Goal: Transaction & Acquisition: Book appointment/travel/reservation

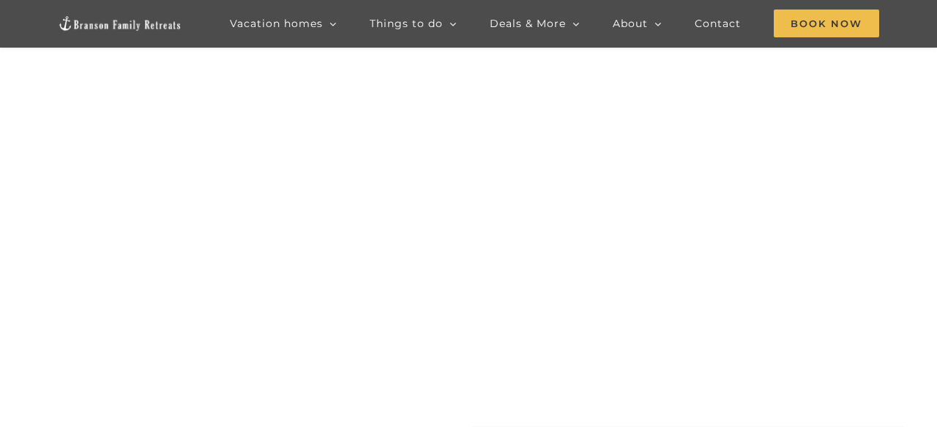
scroll to position [72, 0]
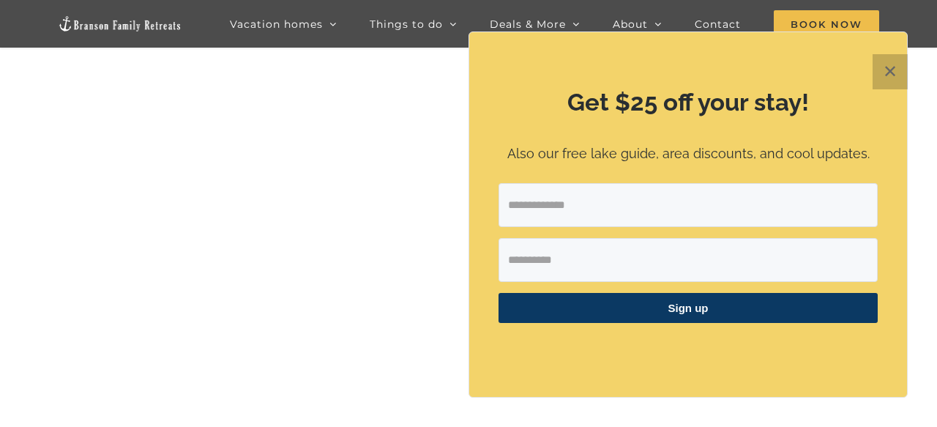
click at [885, 70] on button "✕" at bounding box center [889, 71] width 35 height 35
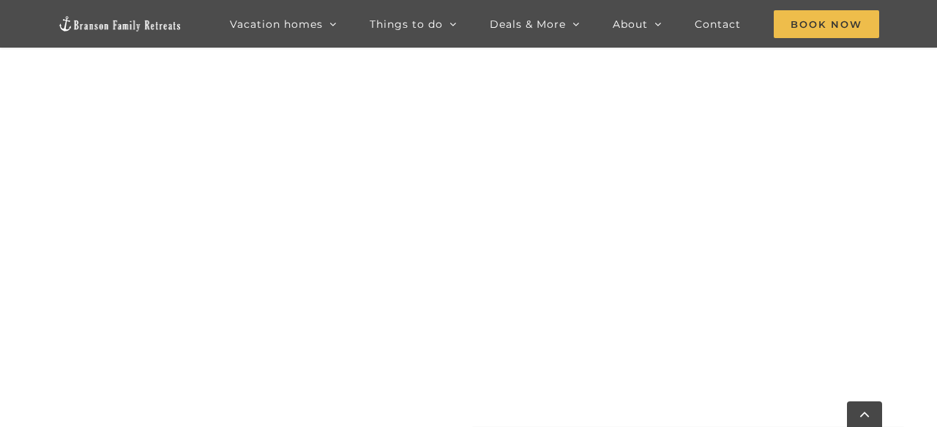
scroll to position [678, 0]
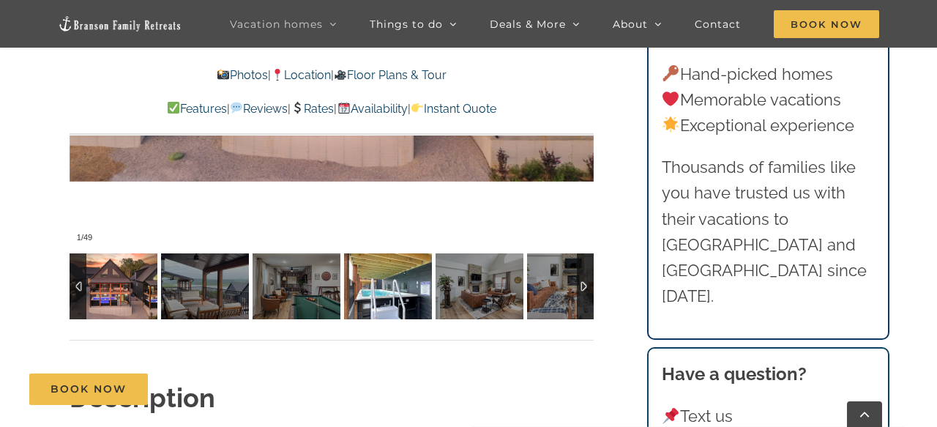
scroll to position [1109, 0]
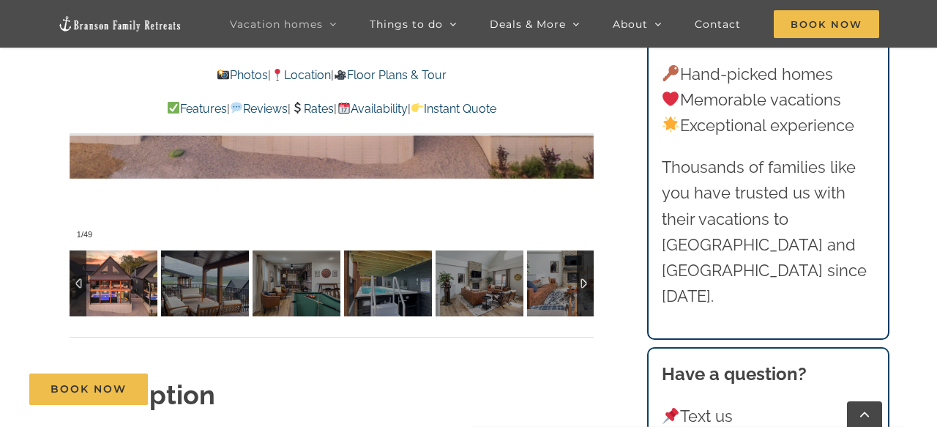
click at [124, 276] on img at bounding box center [114, 283] width 88 height 66
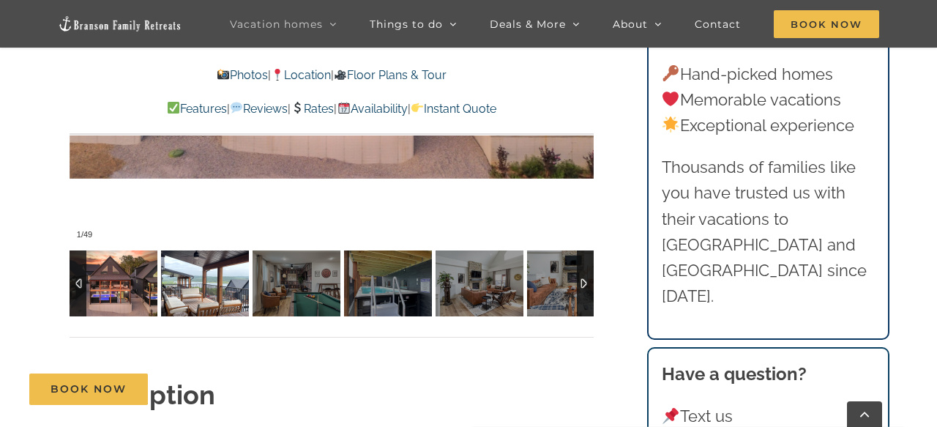
click at [200, 282] on img at bounding box center [205, 283] width 88 height 66
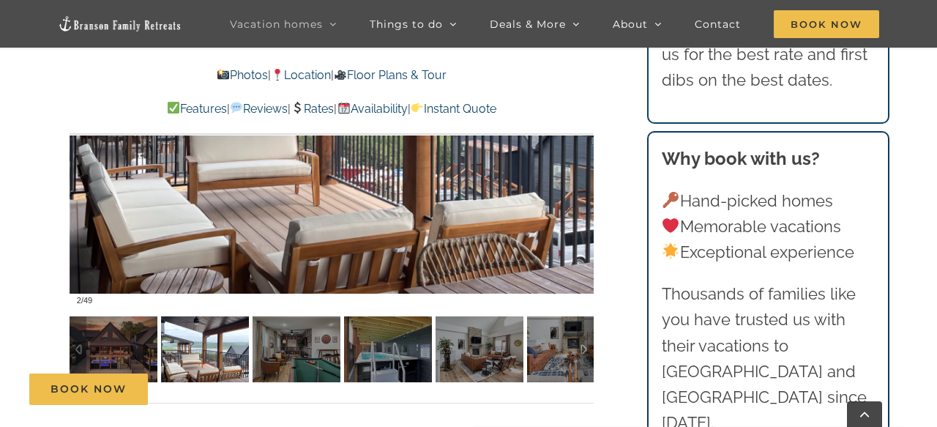
scroll to position [982, 0]
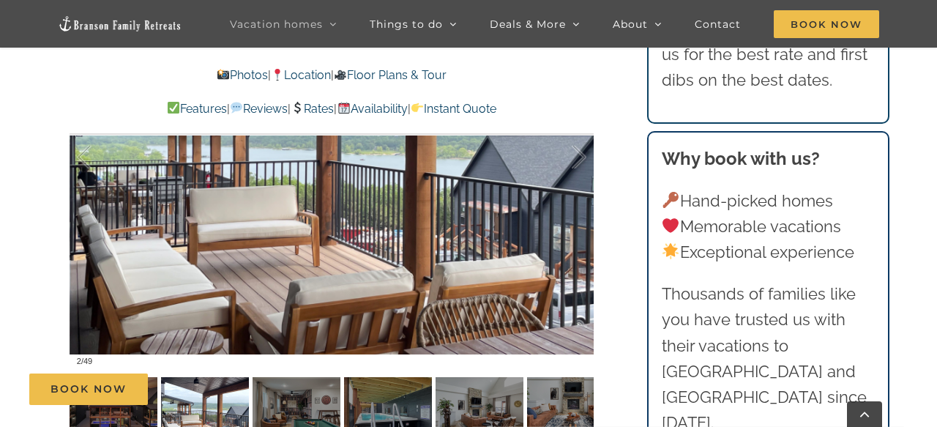
click at [295, 399] on div "Book Now" at bounding box center [479, 388] width 901 height 31
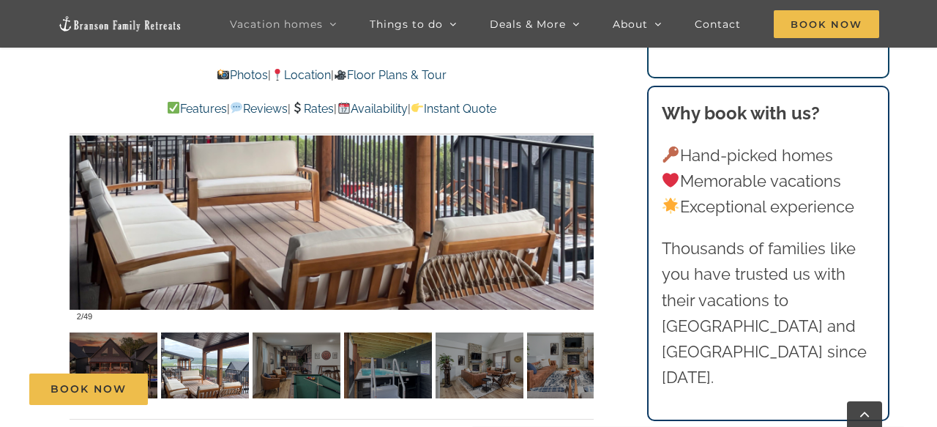
scroll to position [1028, 0]
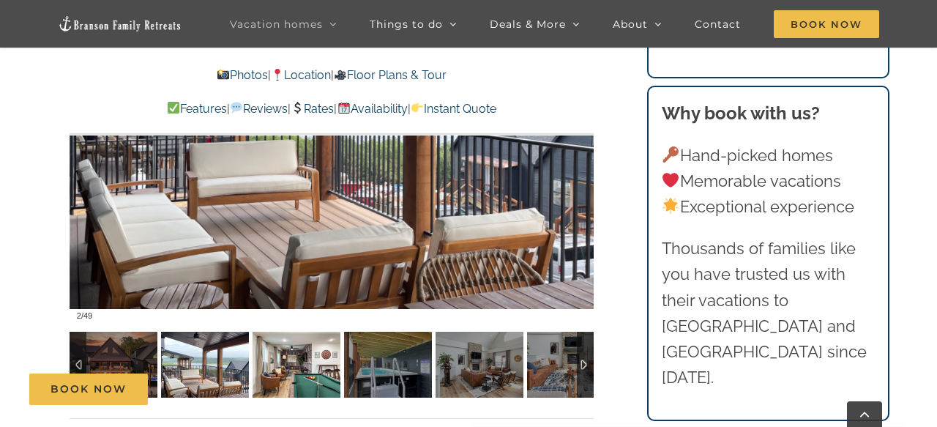
click at [297, 370] on img at bounding box center [297, 365] width 88 height 66
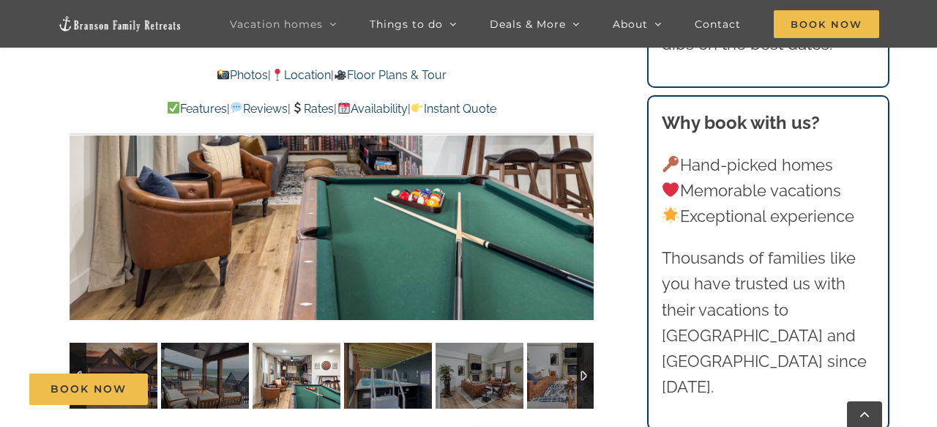
scroll to position [1018, 0]
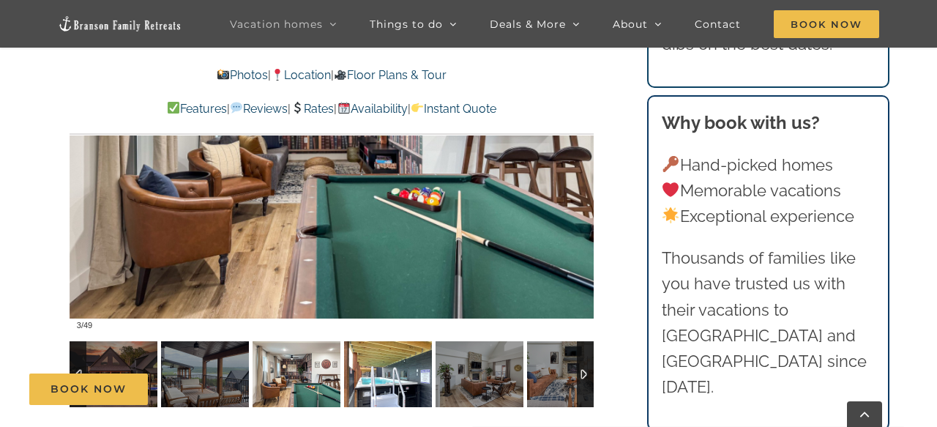
click at [390, 373] on div "Book Now" at bounding box center [479, 388] width 901 height 31
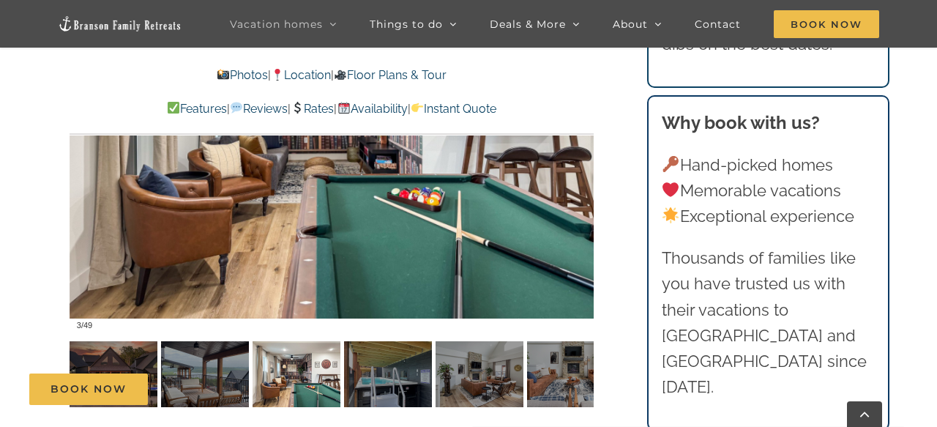
click at [383, 379] on div "Book Now" at bounding box center [479, 388] width 901 height 31
click at [385, 378] on div "Book Now" at bounding box center [479, 388] width 901 height 31
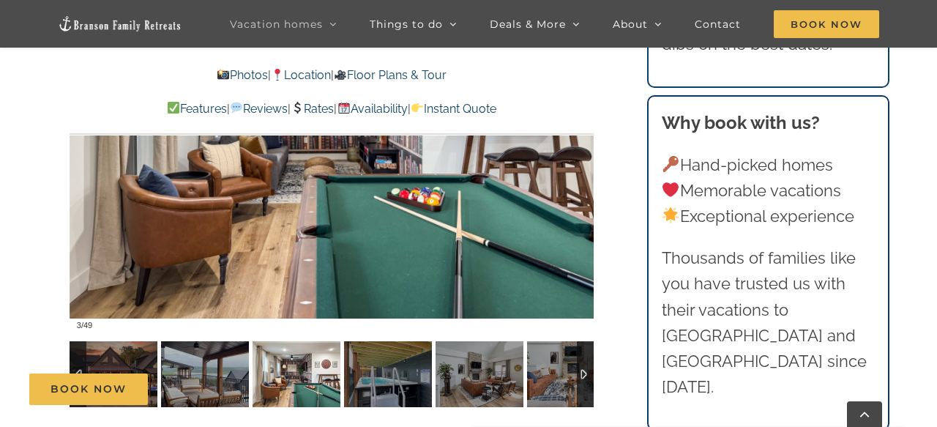
click at [282, 374] on div "Book Now" at bounding box center [479, 388] width 901 height 31
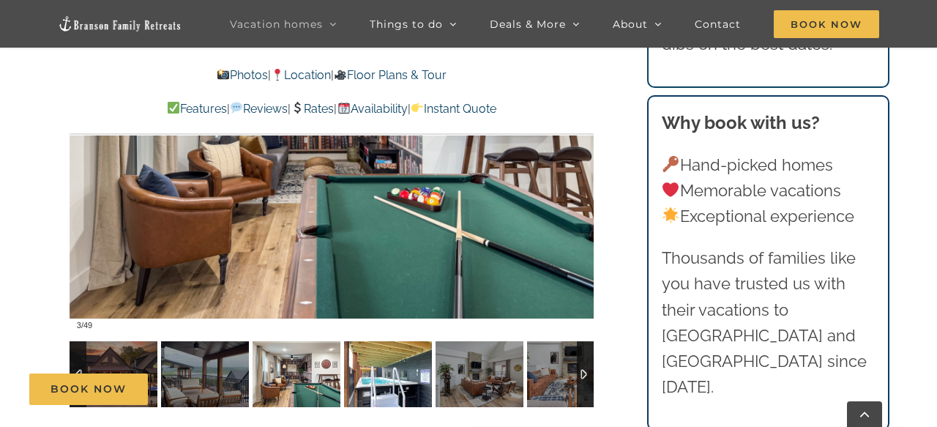
click at [373, 367] on img at bounding box center [388, 374] width 88 height 66
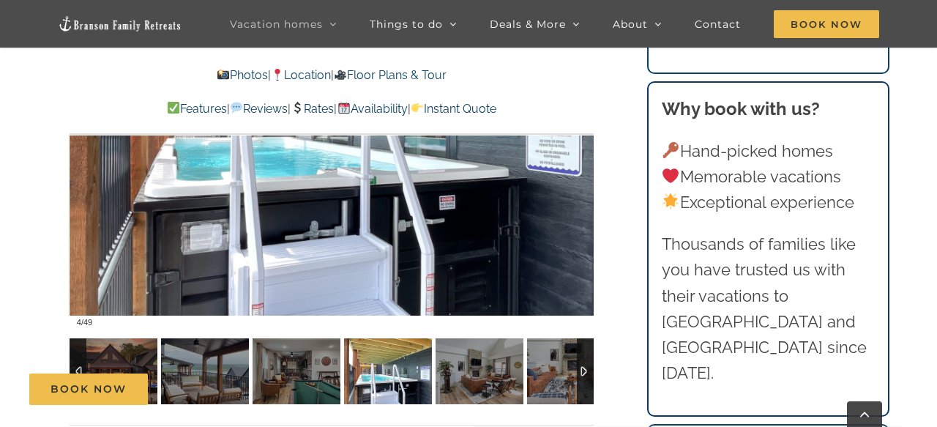
scroll to position [1046, 0]
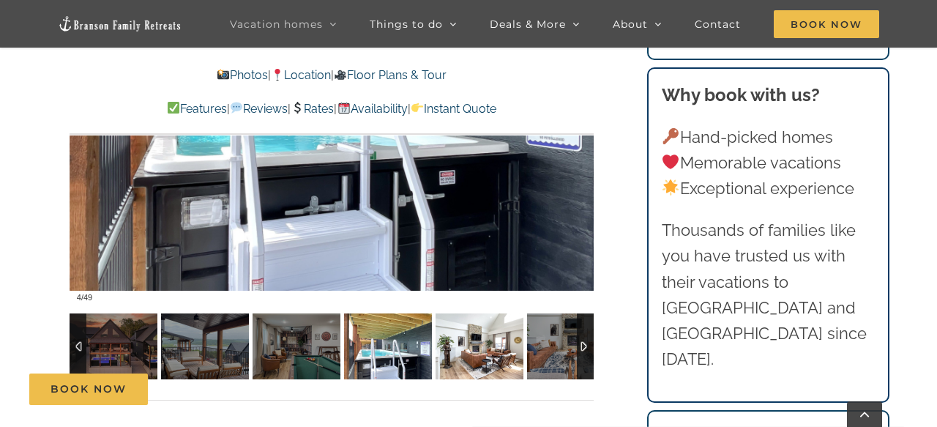
click at [466, 359] on img at bounding box center [479, 346] width 88 height 66
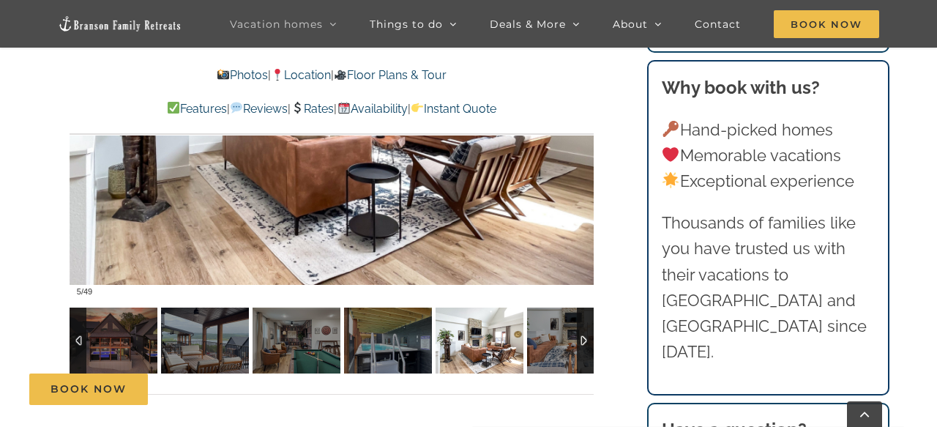
scroll to position [1053, 0]
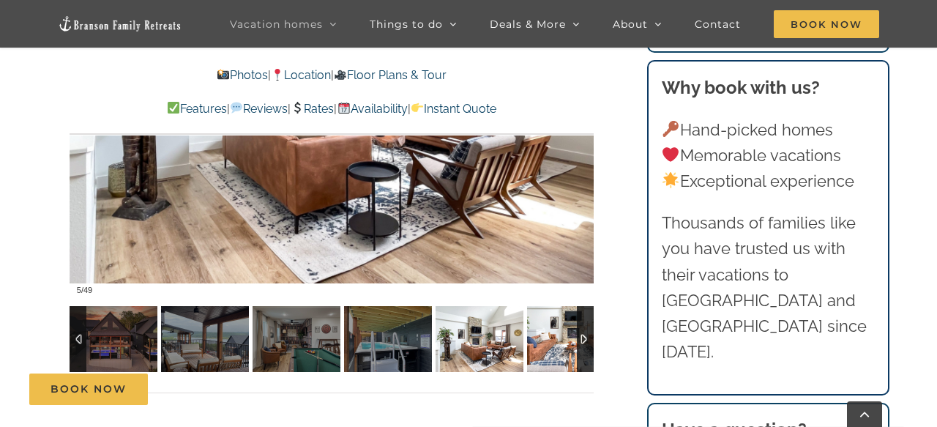
click at [547, 352] on img at bounding box center [571, 339] width 88 height 66
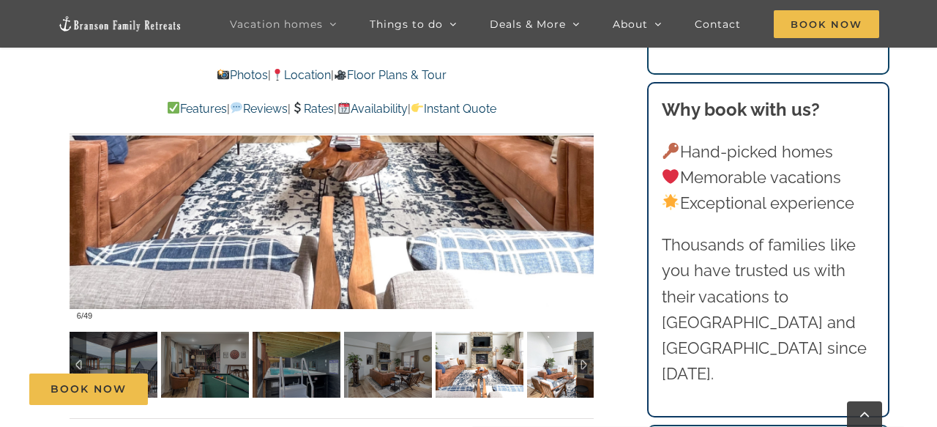
scroll to position [1031, 0]
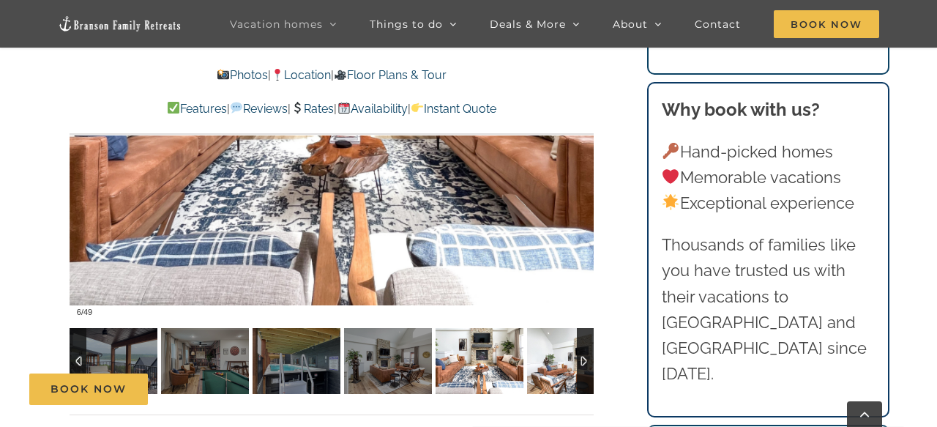
click at [554, 362] on img at bounding box center [571, 361] width 88 height 66
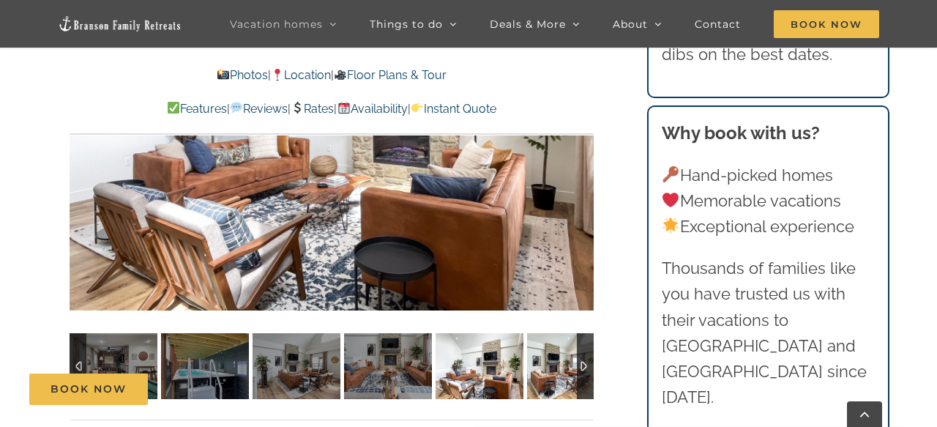
scroll to position [1027, 0]
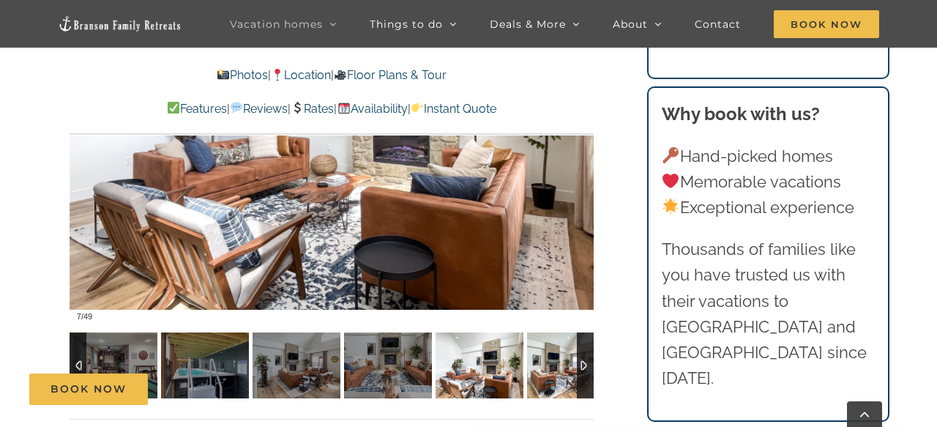
click at [554, 368] on img at bounding box center [571, 365] width 88 height 66
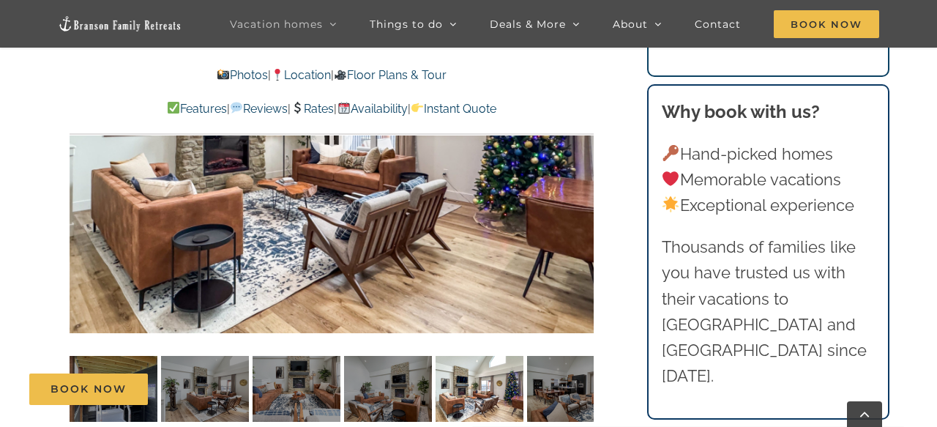
scroll to position [1059, 0]
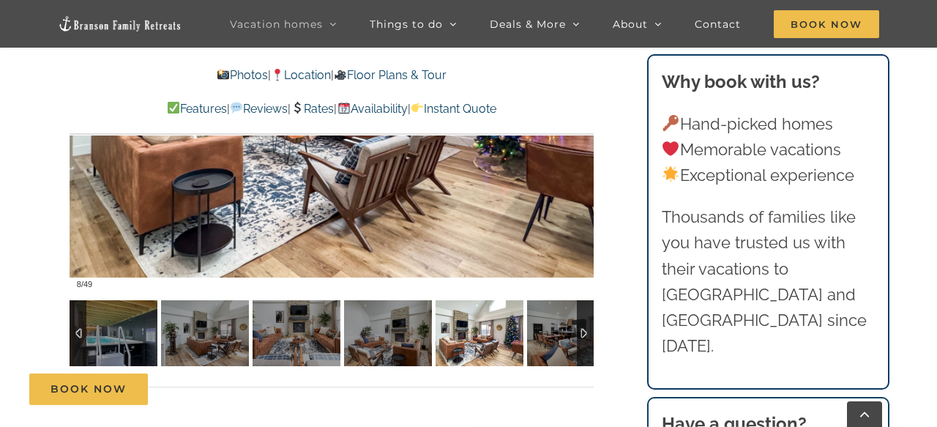
click at [577, 347] on div at bounding box center [585, 333] width 17 height 66
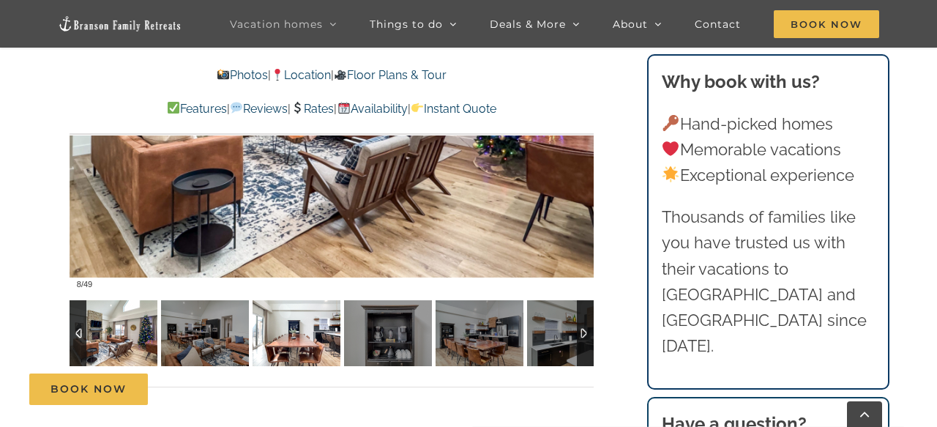
click at [299, 339] on img at bounding box center [297, 333] width 88 height 66
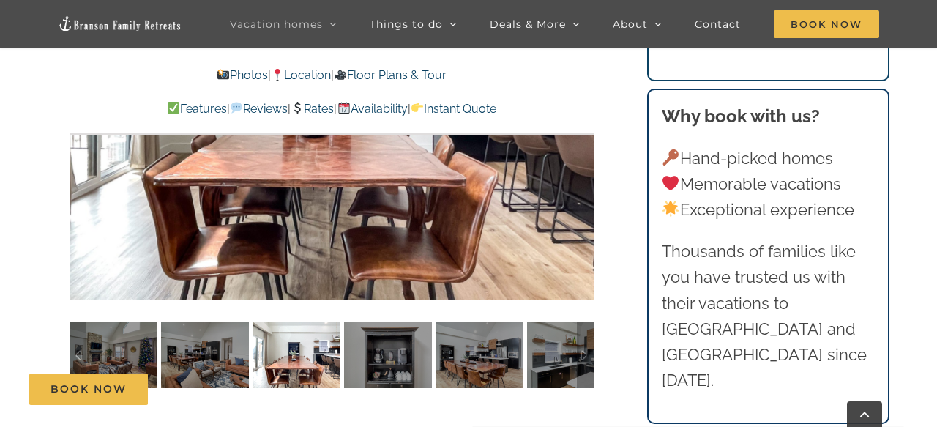
scroll to position [1038, 0]
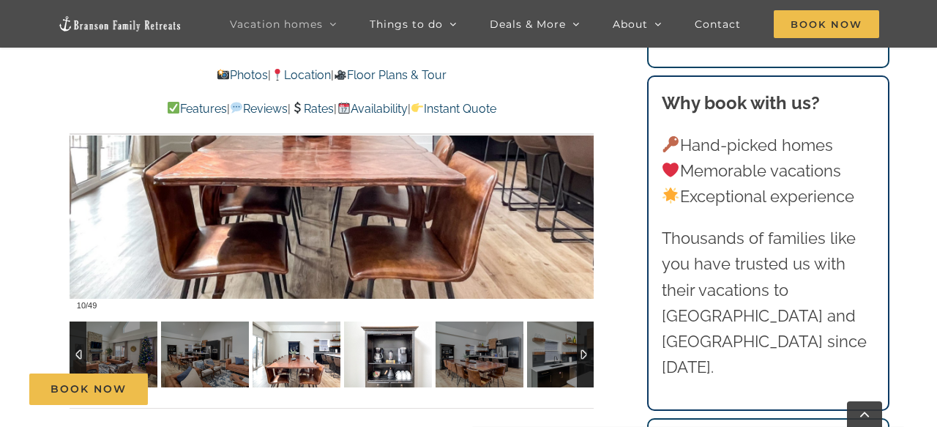
click at [358, 358] on img at bounding box center [388, 354] width 88 height 66
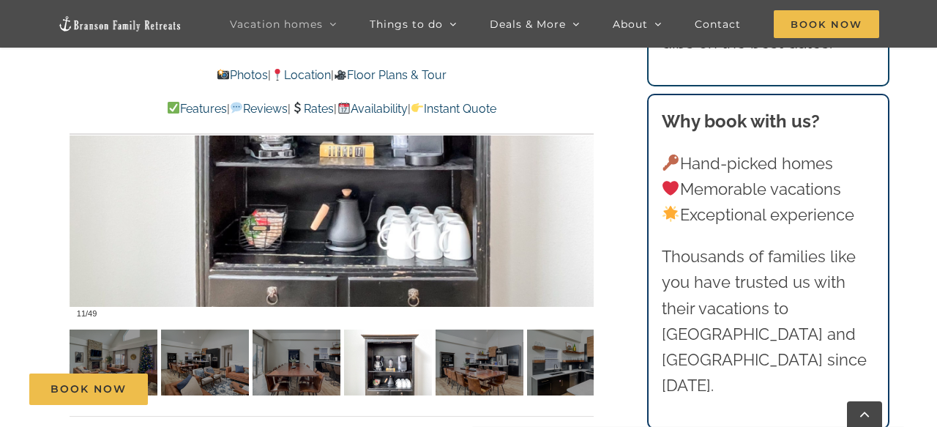
scroll to position [1034, 0]
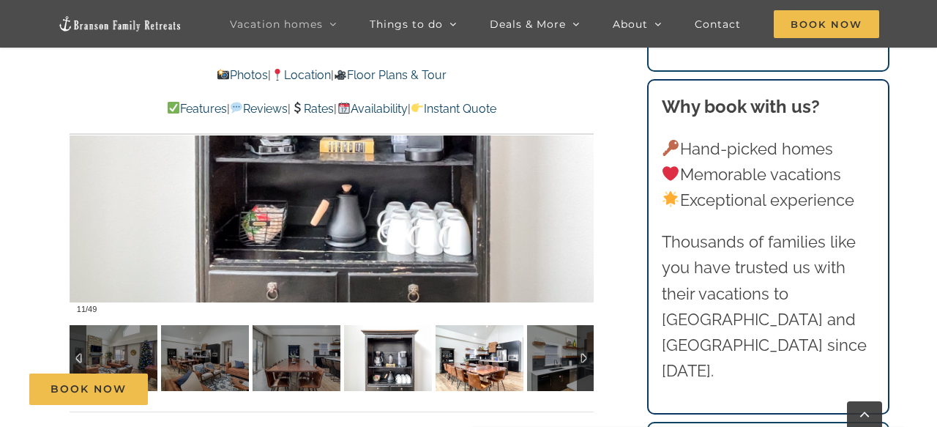
click at [490, 371] on img at bounding box center [479, 358] width 88 height 66
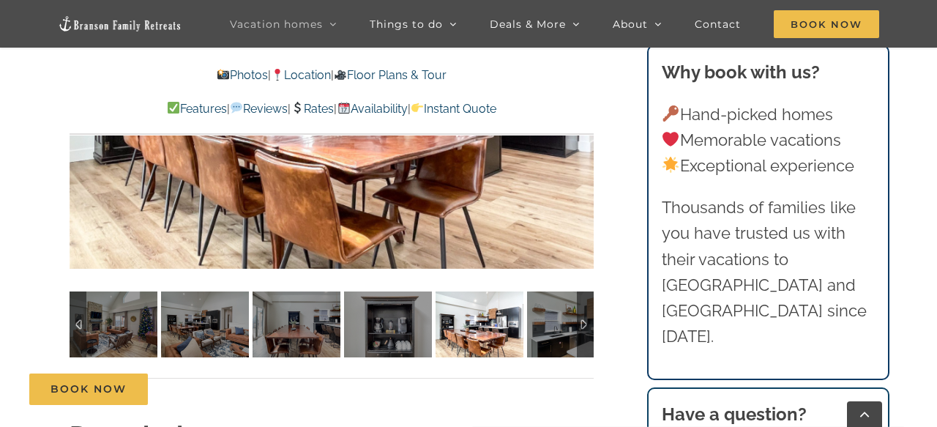
scroll to position [1069, 0]
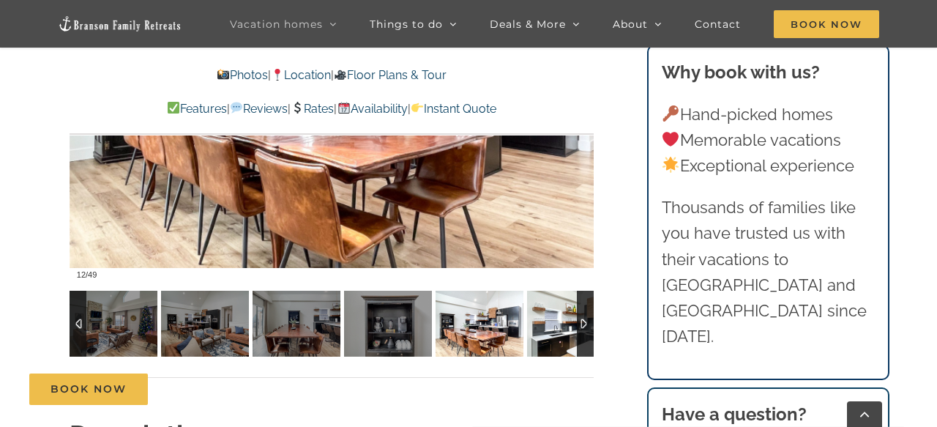
click at [542, 336] on img at bounding box center [571, 324] width 88 height 66
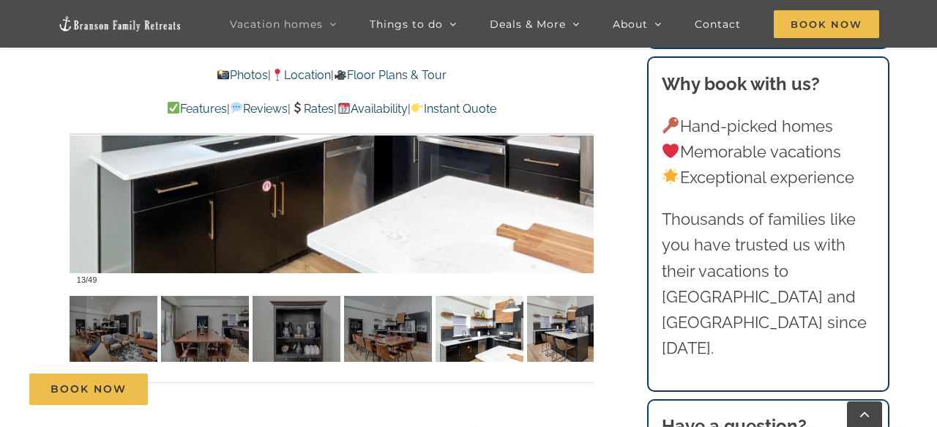
scroll to position [1064, 0]
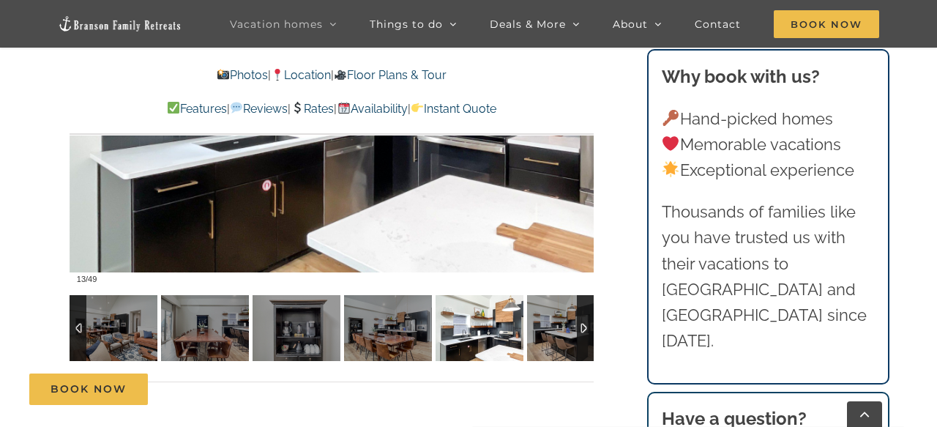
click at [580, 328] on div at bounding box center [585, 328] width 17 height 66
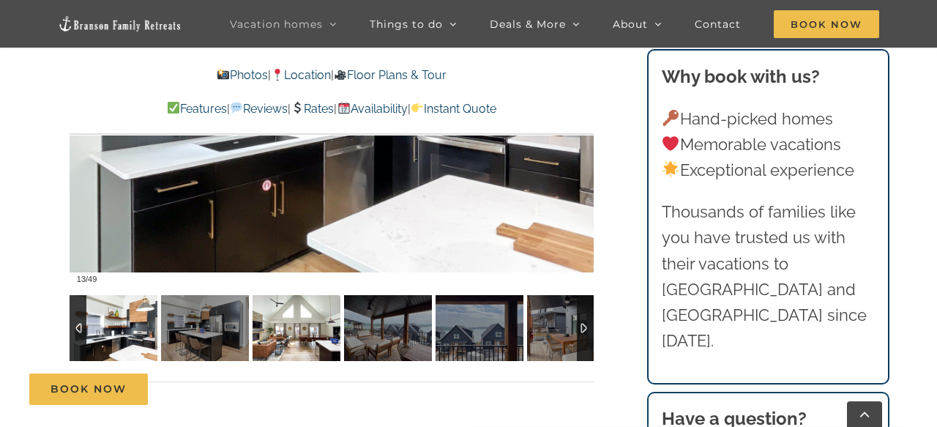
click at [310, 339] on img at bounding box center [297, 328] width 88 height 66
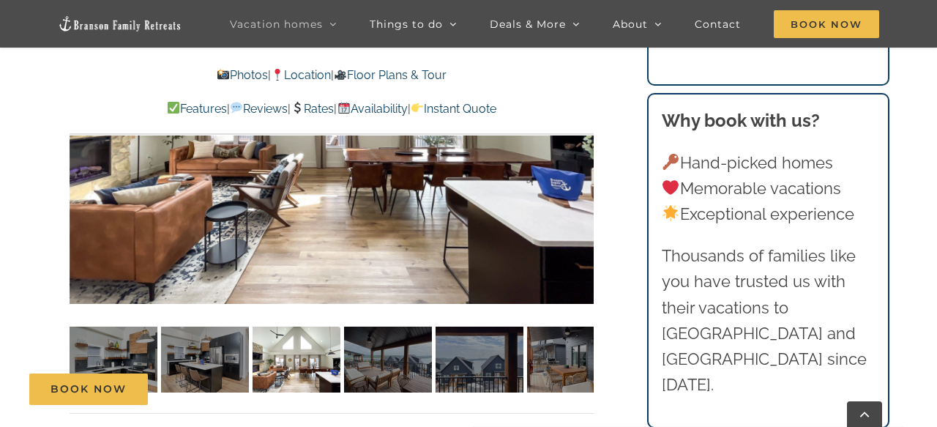
scroll to position [1042, 0]
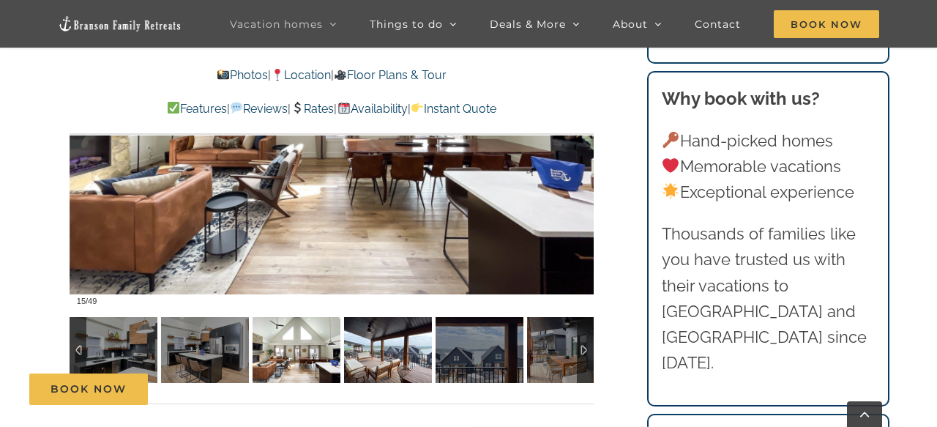
click at [377, 337] on img at bounding box center [388, 350] width 88 height 66
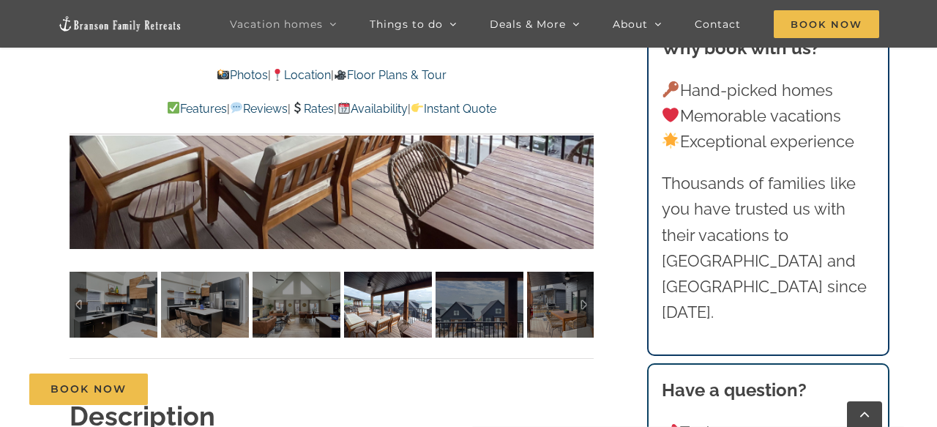
scroll to position [1092, 0]
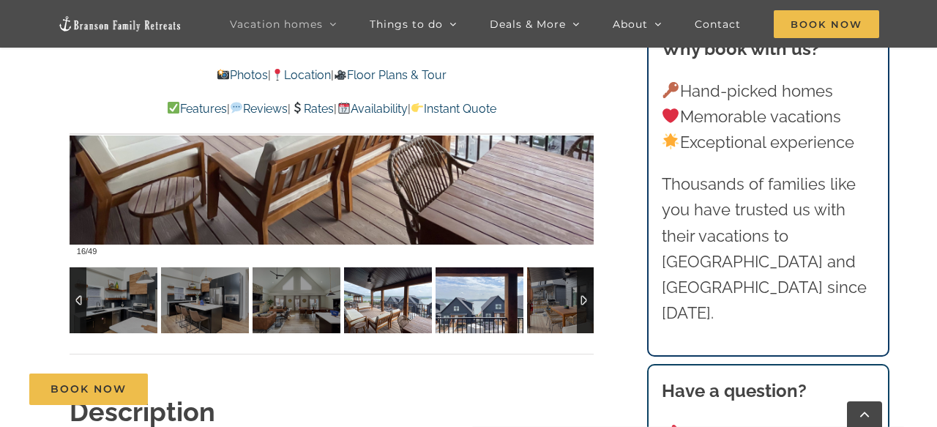
click at [449, 323] on img at bounding box center [479, 300] width 88 height 66
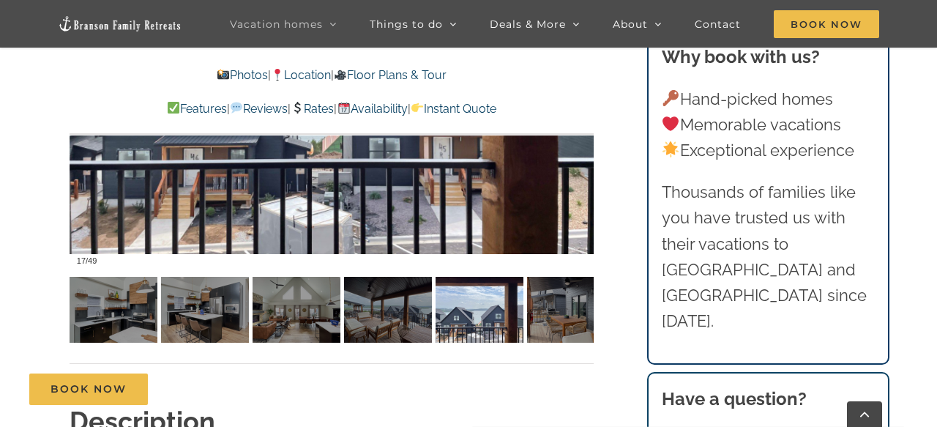
scroll to position [1085, 0]
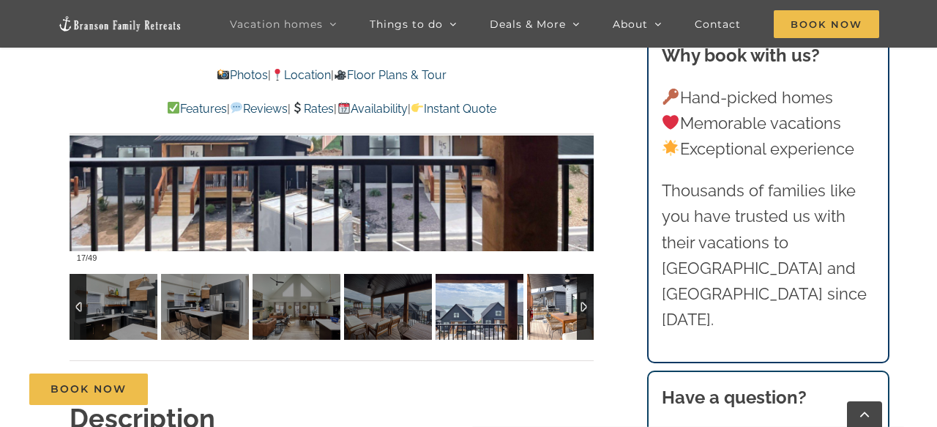
click at [560, 324] on img at bounding box center [571, 307] width 88 height 66
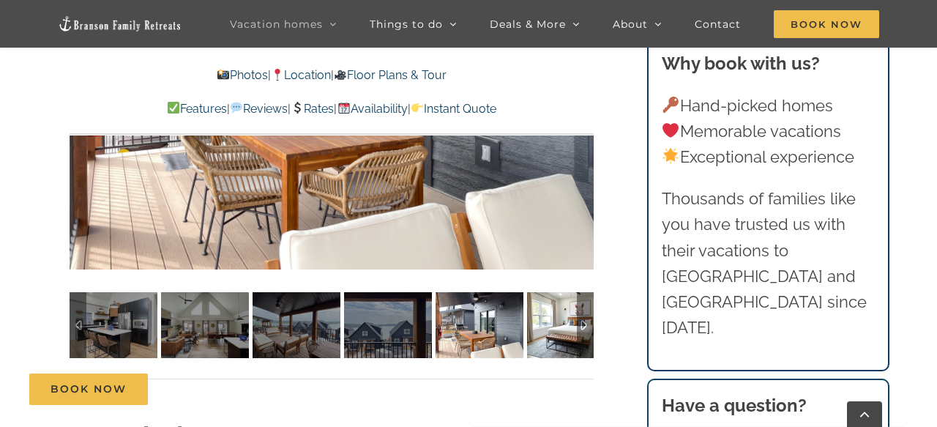
scroll to position [1077, 0]
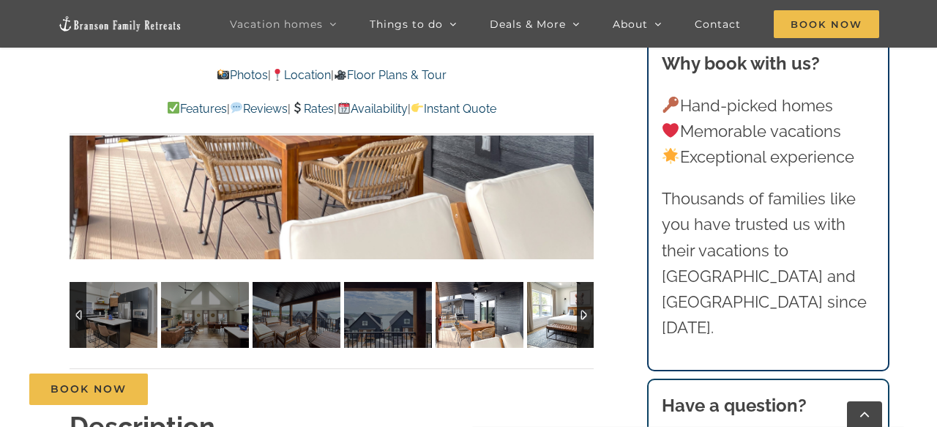
click at [560, 324] on img at bounding box center [571, 315] width 88 height 66
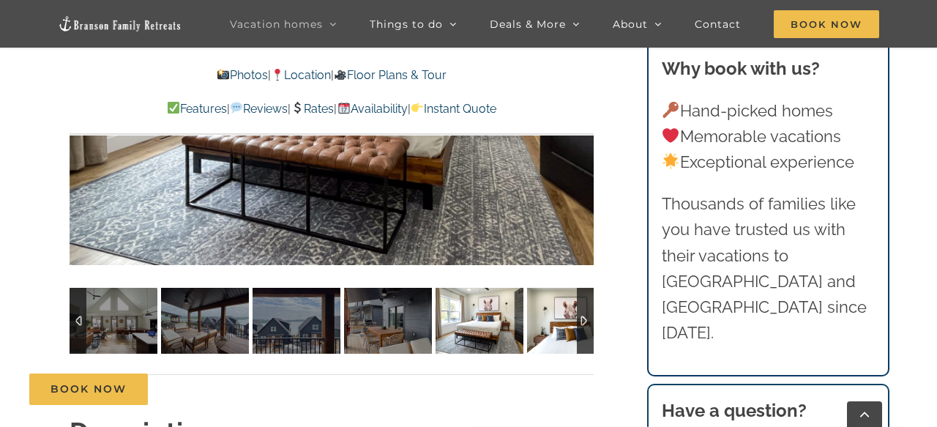
scroll to position [1072, 0]
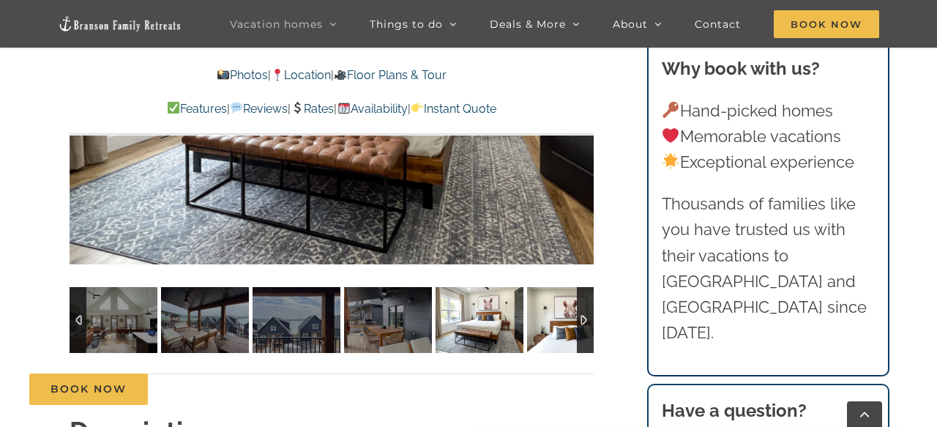
click at [560, 324] on img at bounding box center [571, 320] width 88 height 66
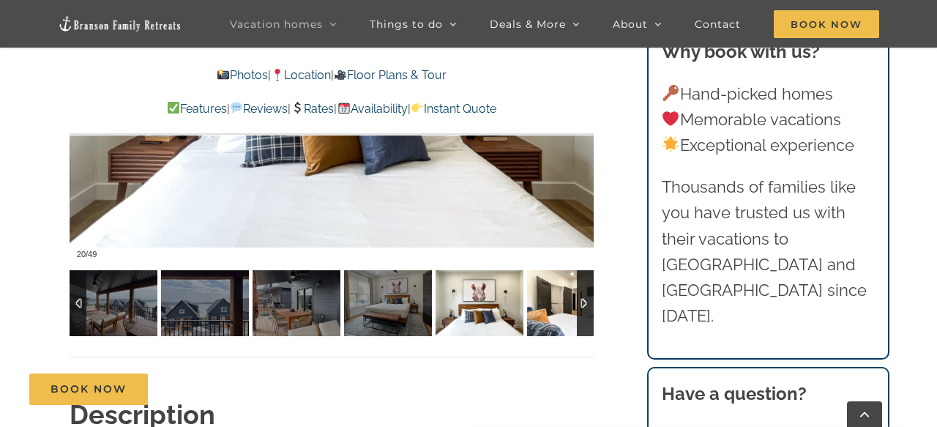
scroll to position [1088, 0]
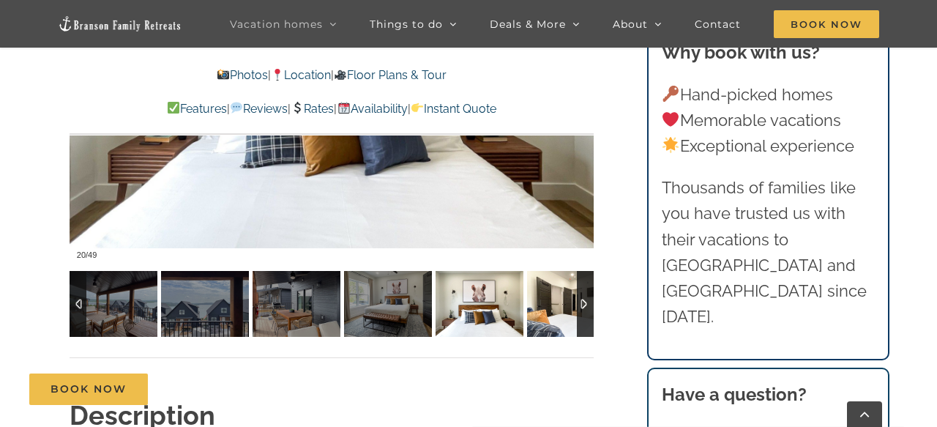
click at [560, 324] on img at bounding box center [571, 304] width 88 height 66
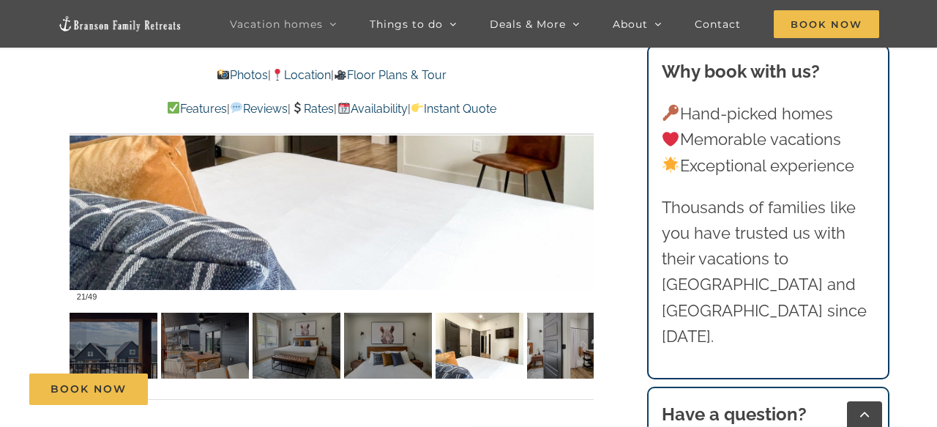
scroll to position [1053, 0]
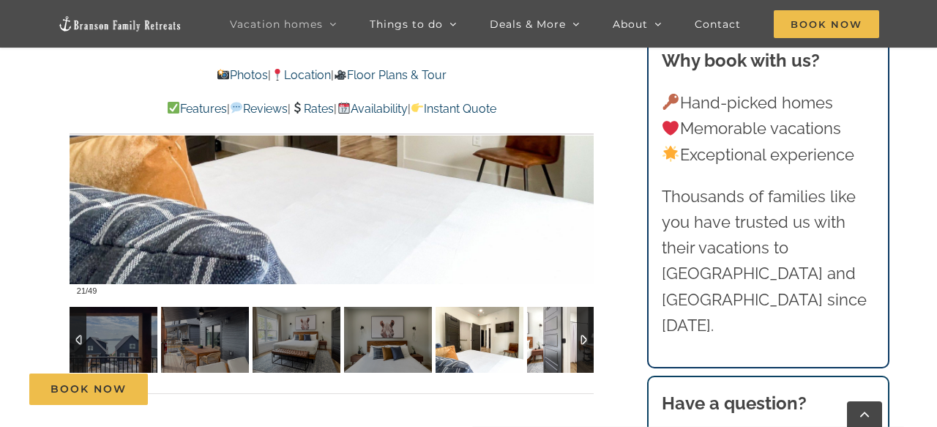
click at [568, 358] on img at bounding box center [571, 340] width 88 height 66
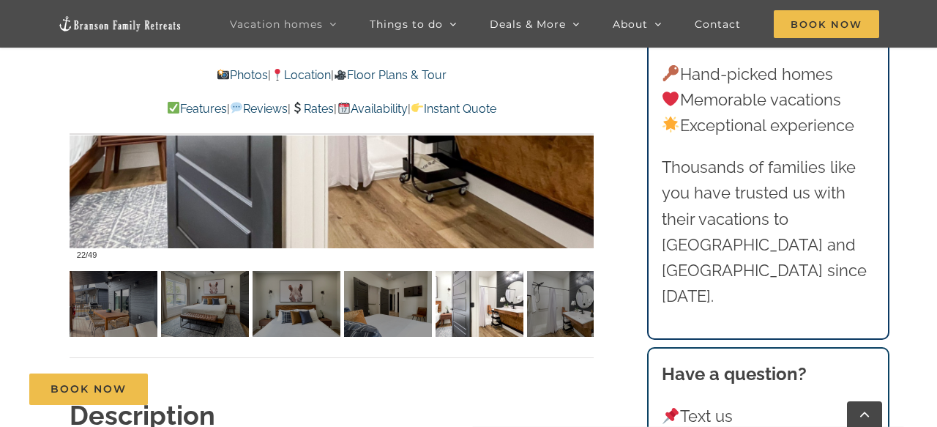
scroll to position [1089, 0]
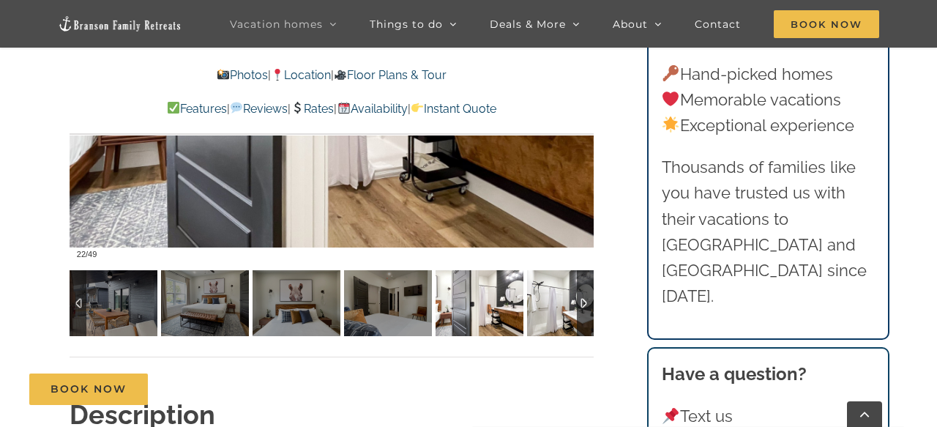
click at [562, 318] on img at bounding box center [571, 303] width 88 height 66
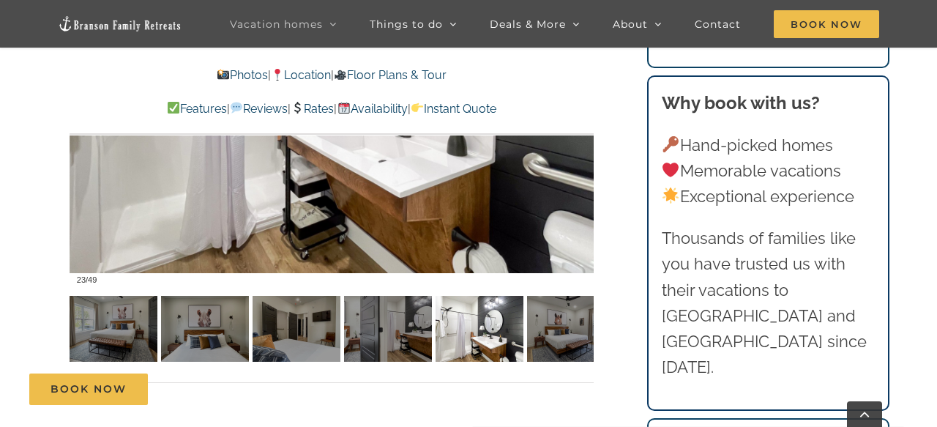
scroll to position [1068, 0]
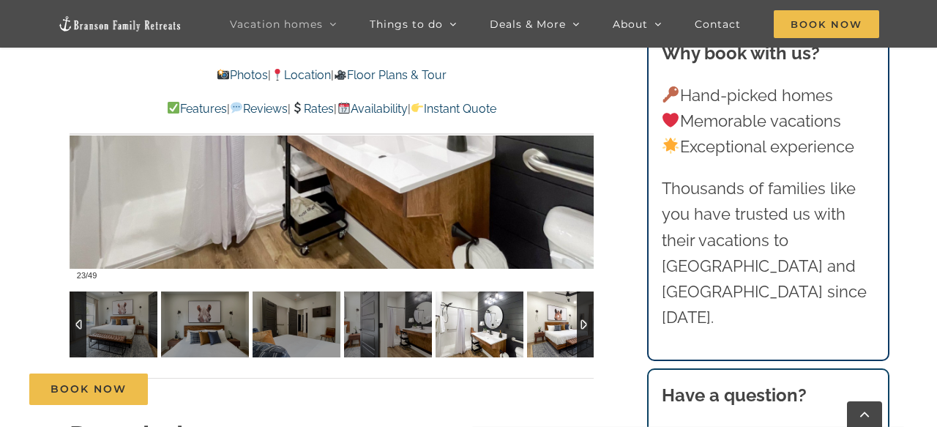
click at [563, 340] on img at bounding box center [571, 324] width 88 height 66
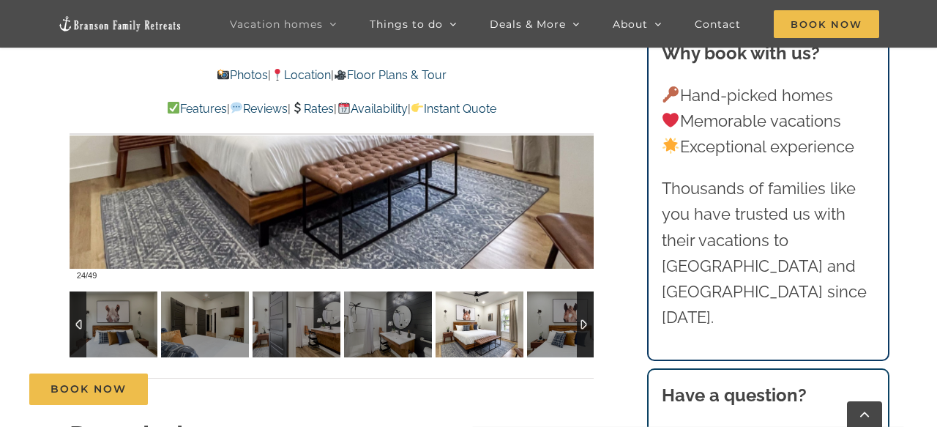
click at [583, 334] on div at bounding box center [585, 324] width 17 height 66
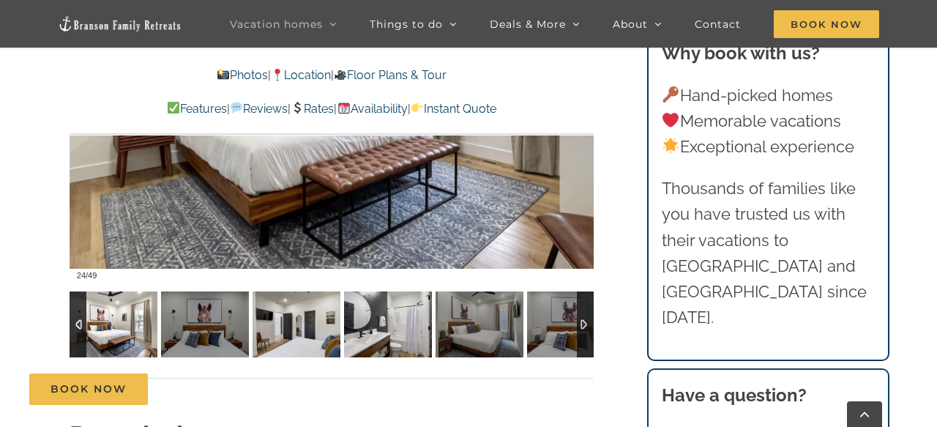
click at [309, 340] on img at bounding box center [297, 324] width 88 height 66
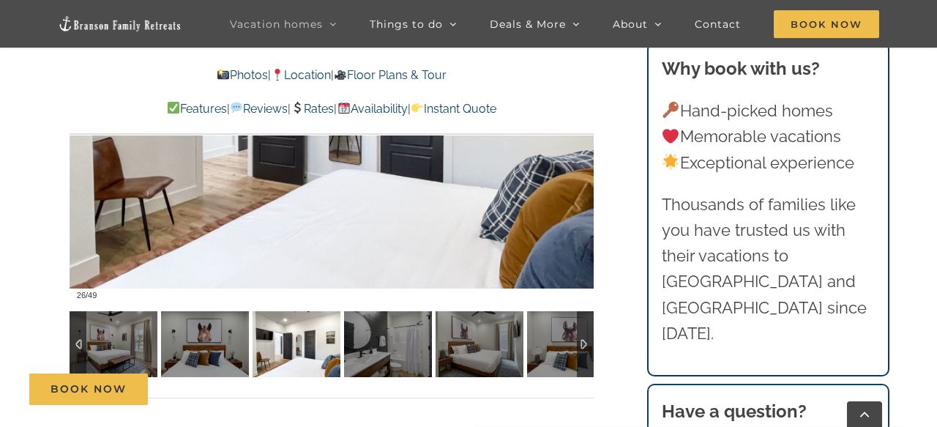
scroll to position [1047, 0]
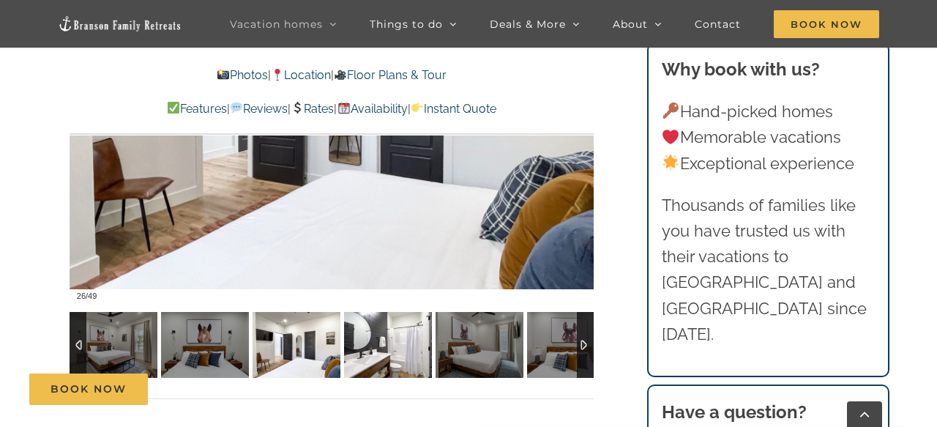
click at [379, 351] on img at bounding box center [388, 345] width 88 height 66
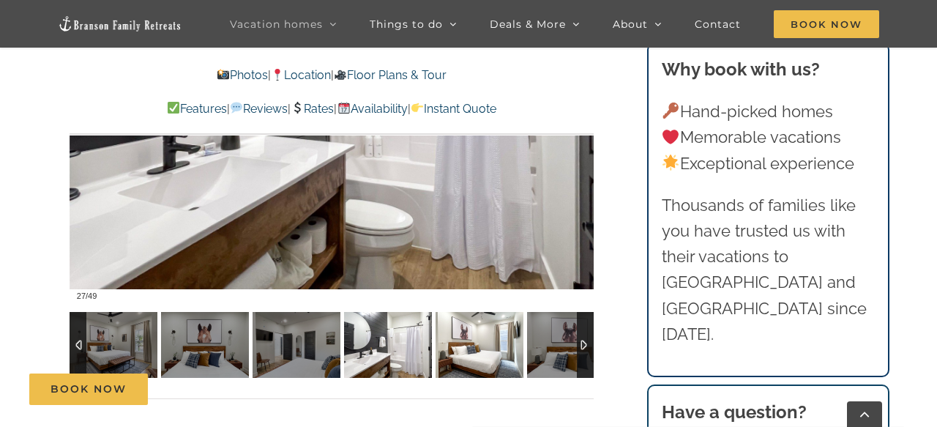
click at [482, 358] on img at bounding box center [479, 345] width 88 height 66
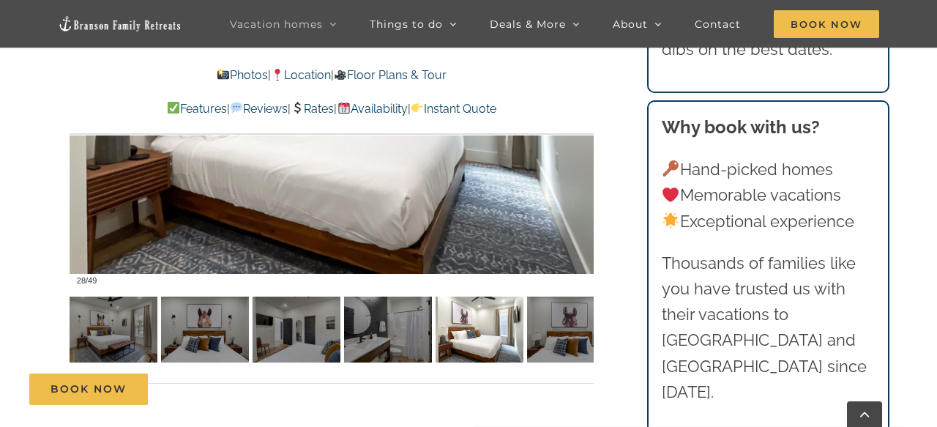
scroll to position [1077, 0]
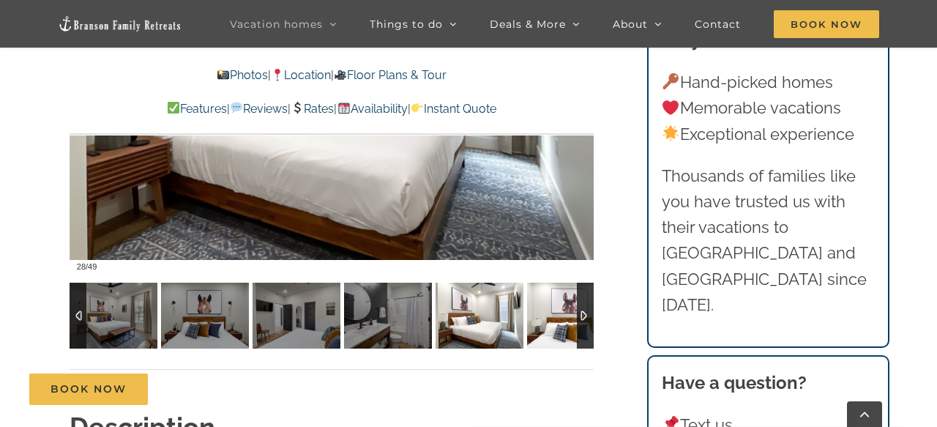
click at [554, 332] on img at bounding box center [571, 316] width 88 height 66
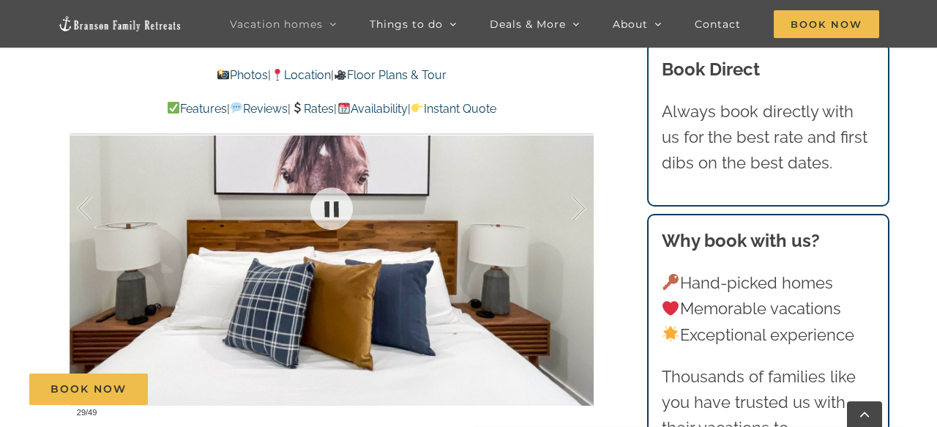
scroll to position [1065, 0]
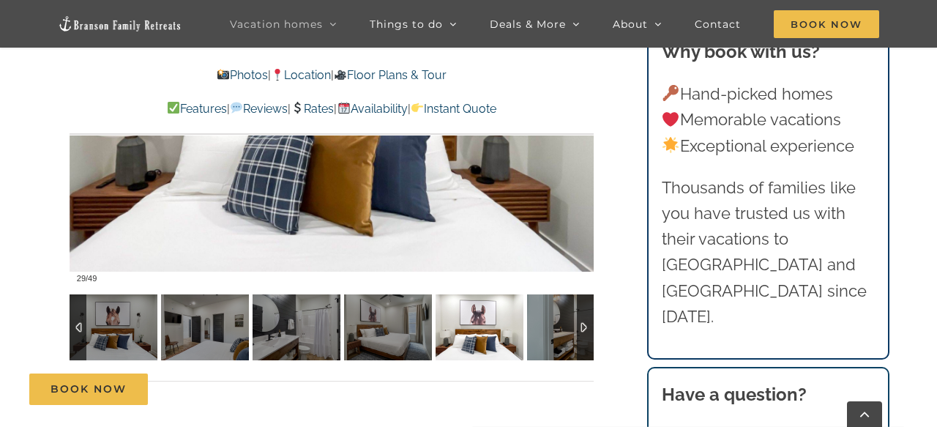
click at [587, 330] on div at bounding box center [585, 327] width 17 height 66
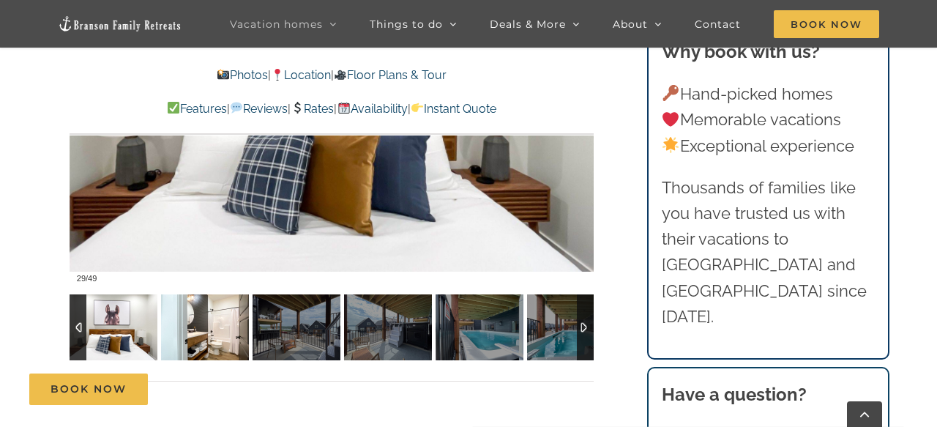
click at [210, 325] on img at bounding box center [205, 327] width 88 height 66
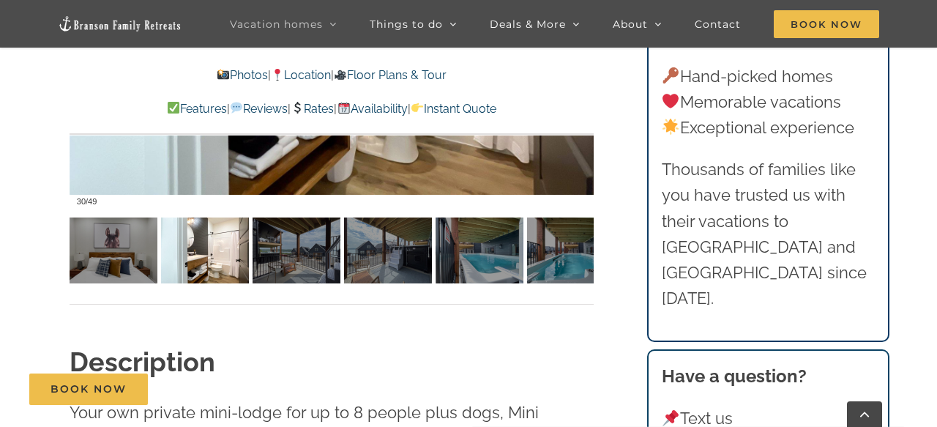
scroll to position [1140, 0]
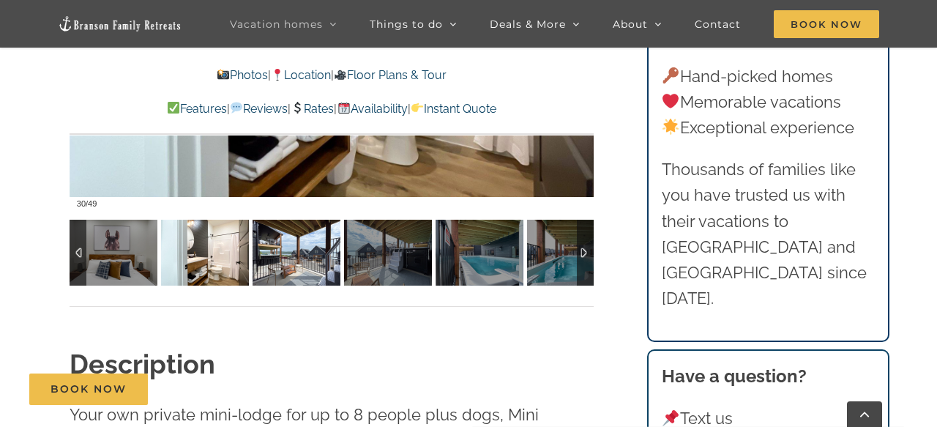
click at [270, 277] on img at bounding box center [297, 253] width 88 height 66
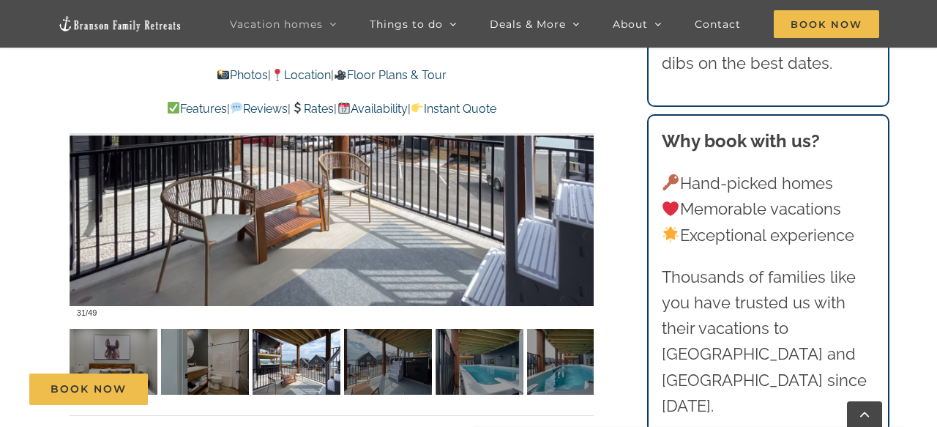
scroll to position [1039, 0]
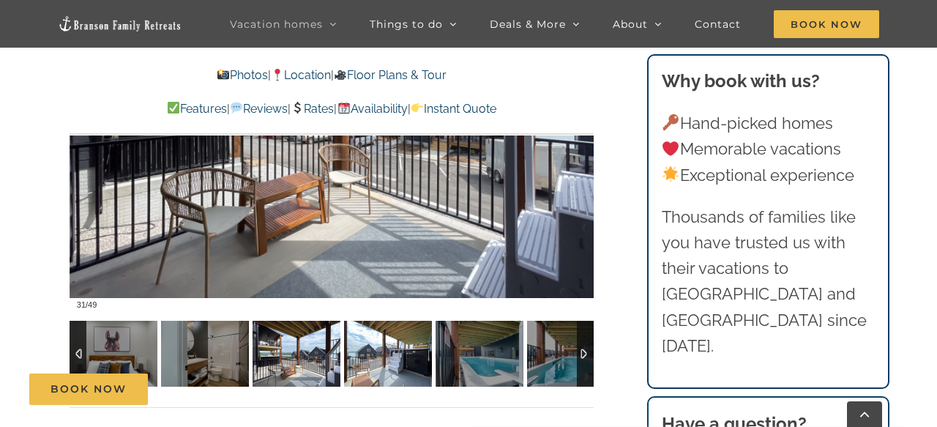
click at [402, 364] on img at bounding box center [388, 354] width 88 height 66
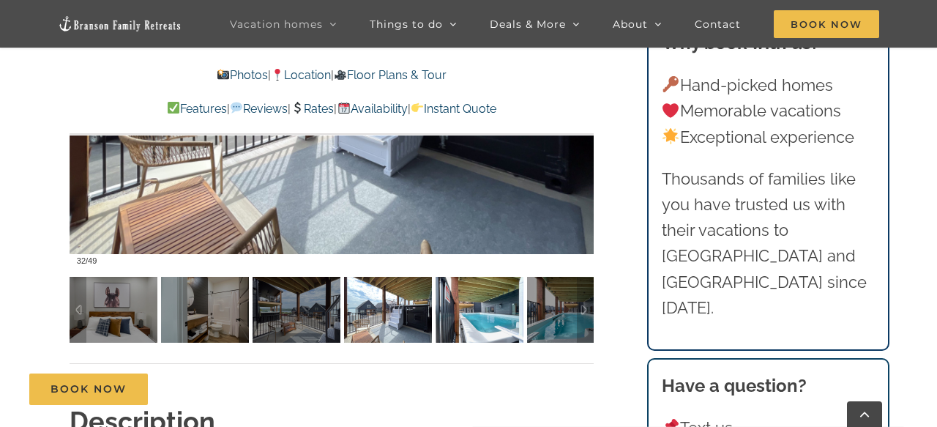
scroll to position [1086, 0]
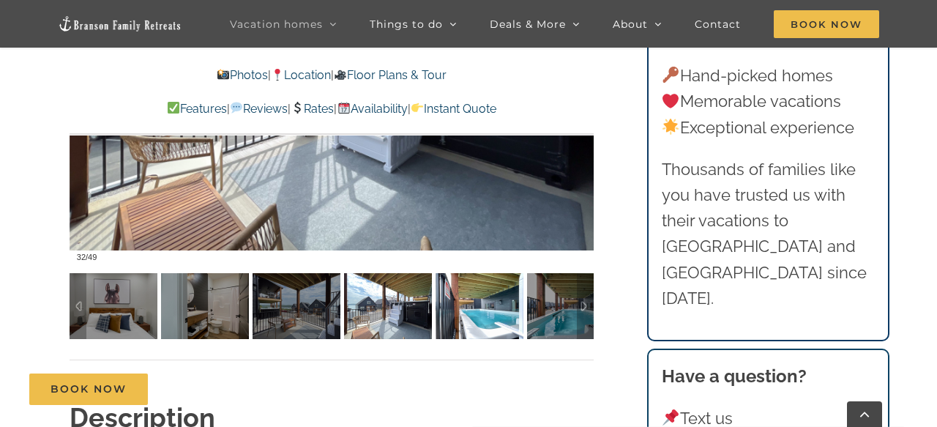
click at [476, 293] on img at bounding box center [479, 306] width 88 height 66
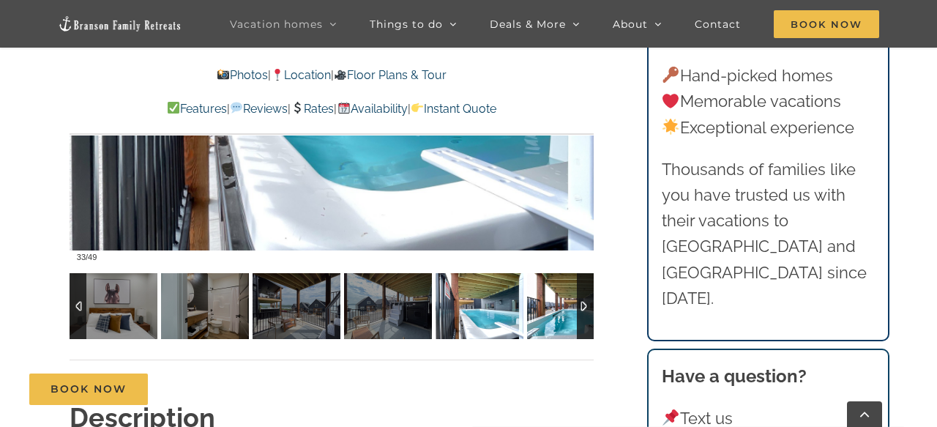
click at [558, 321] on img at bounding box center [571, 306] width 88 height 66
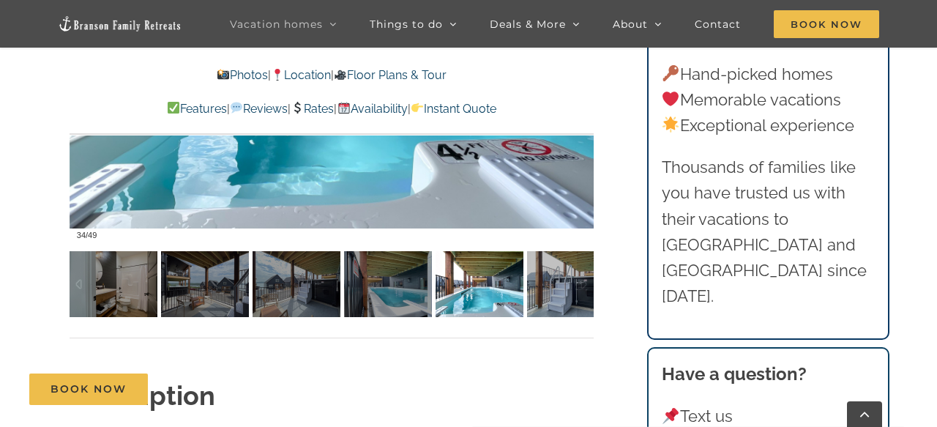
scroll to position [1109, 0]
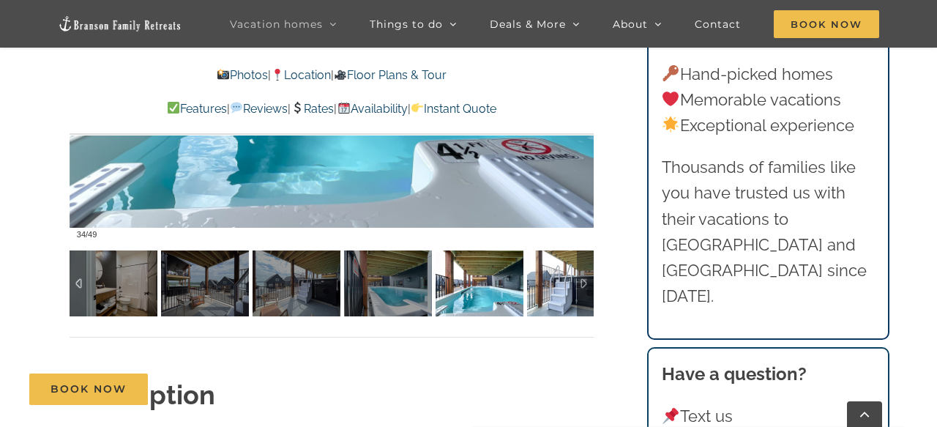
click at [560, 283] on img at bounding box center [571, 283] width 88 height 66
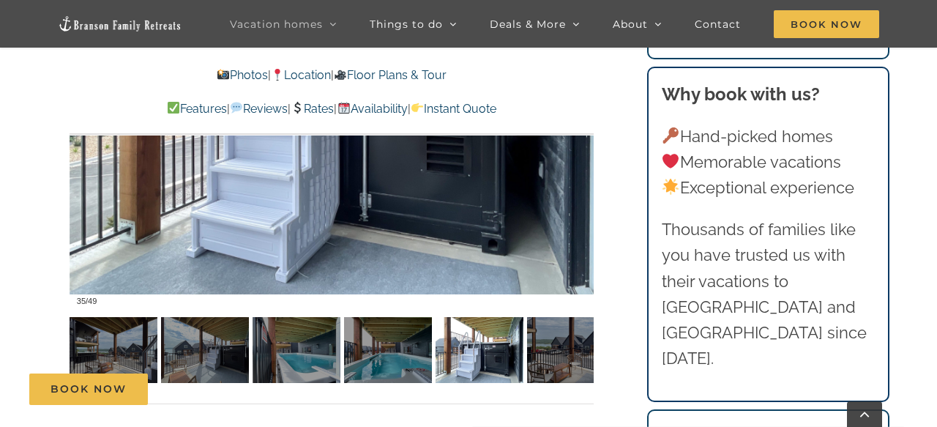
scroll to position [1047, 0]
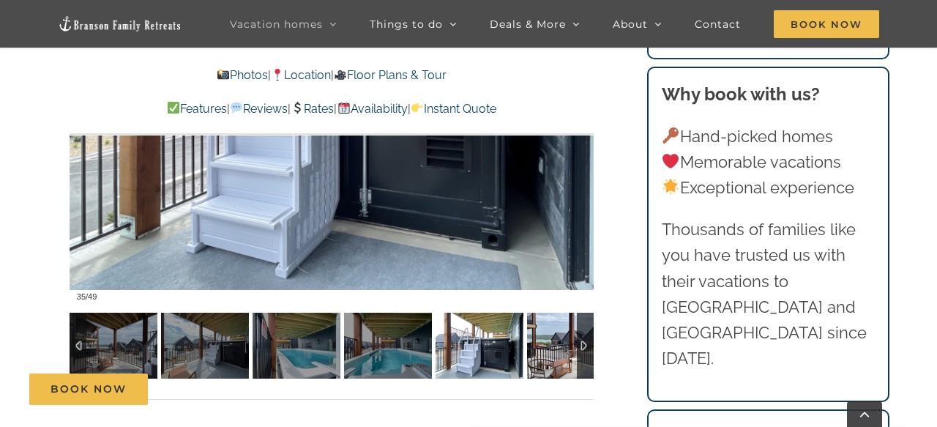
click at [569, 331] on img at bounding box center [571, 346] width 88 height 66
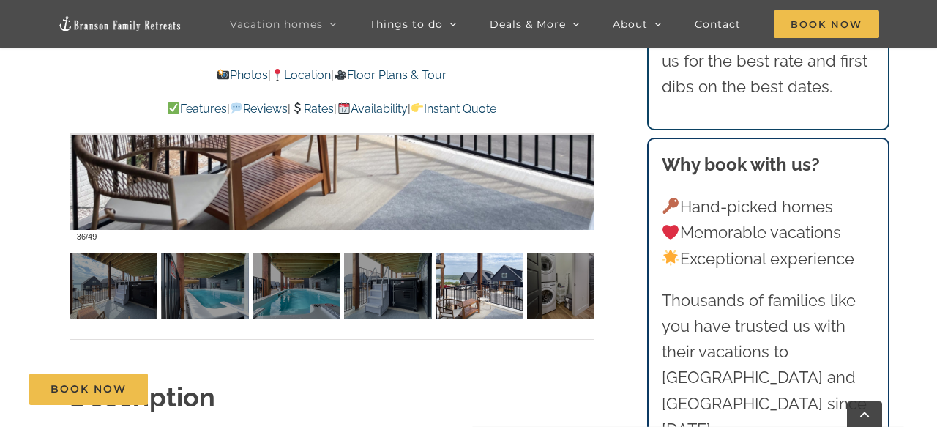
scroll to position [1141, 0]
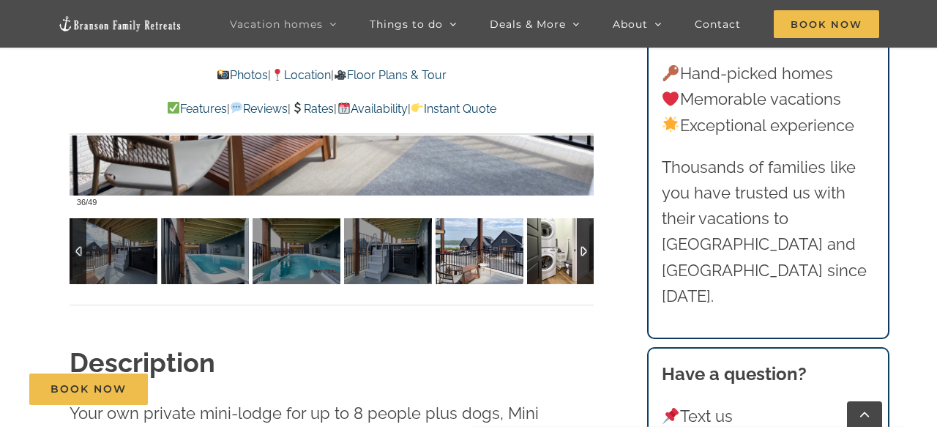
click at [558, 255] on img at bounding box center [571, 251] width 88 height 66
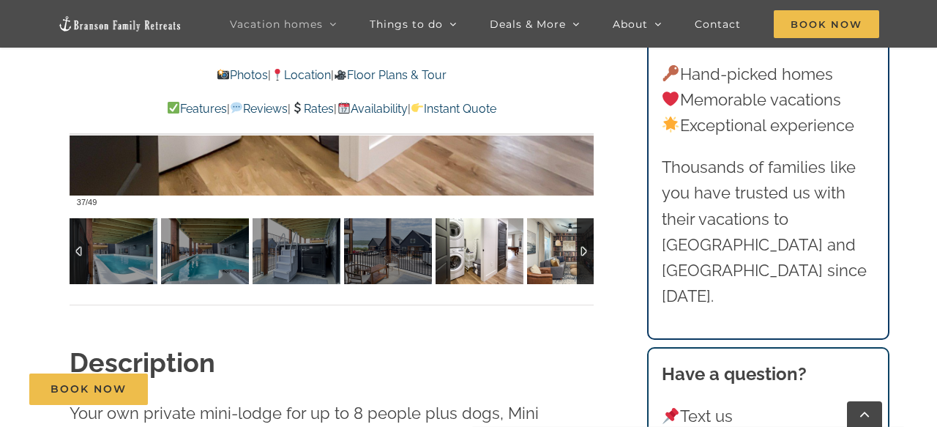
click at [552, 261] on img at bounding box center [571, 251] width 88 height 66
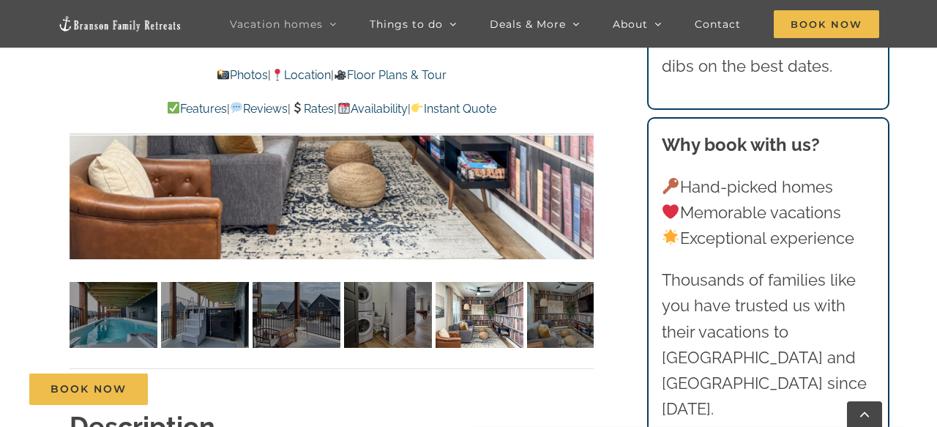
scroll to position [1104, 0]
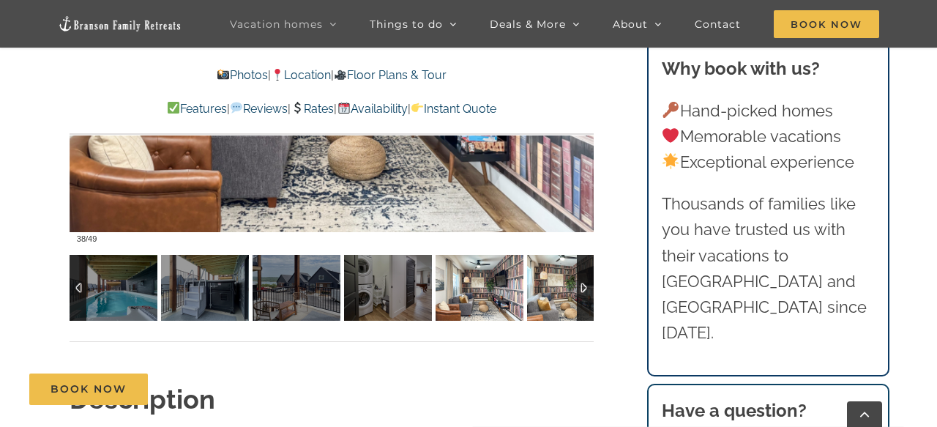
click at [552, 280] on img at bounding box center [571, 288] width 88 height 66
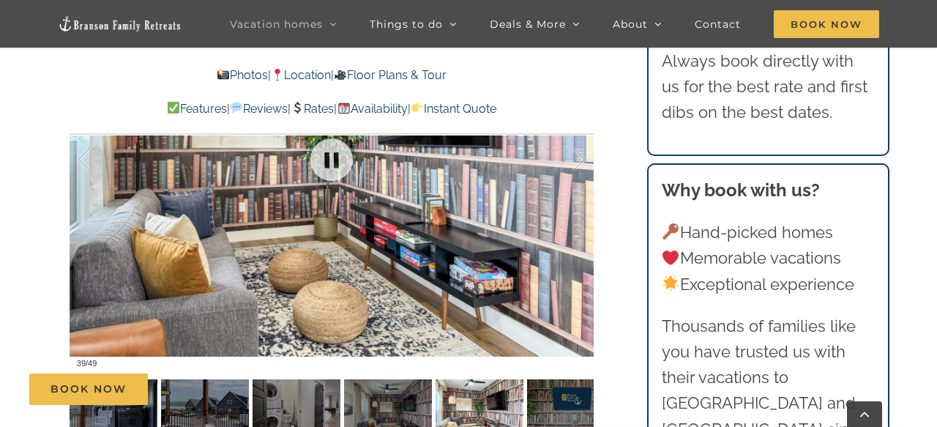
scroll to position [1082, 0]
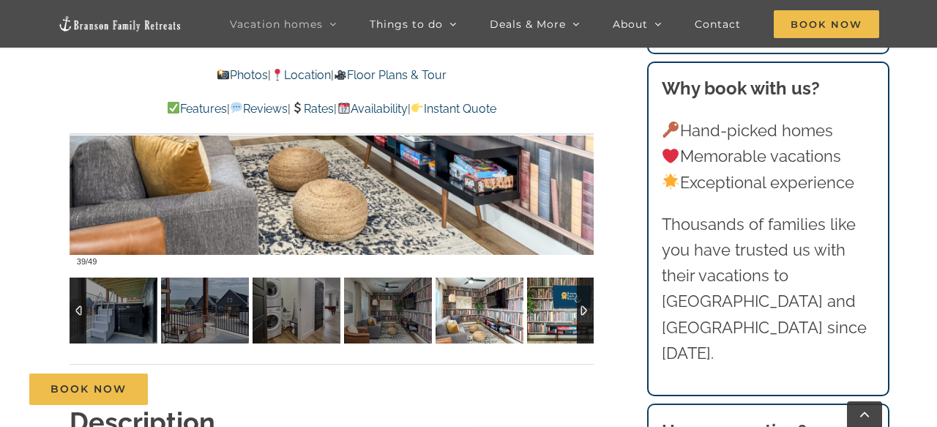
click at [557, 306] on img at bounding box center [571, 310] width 88 height 66
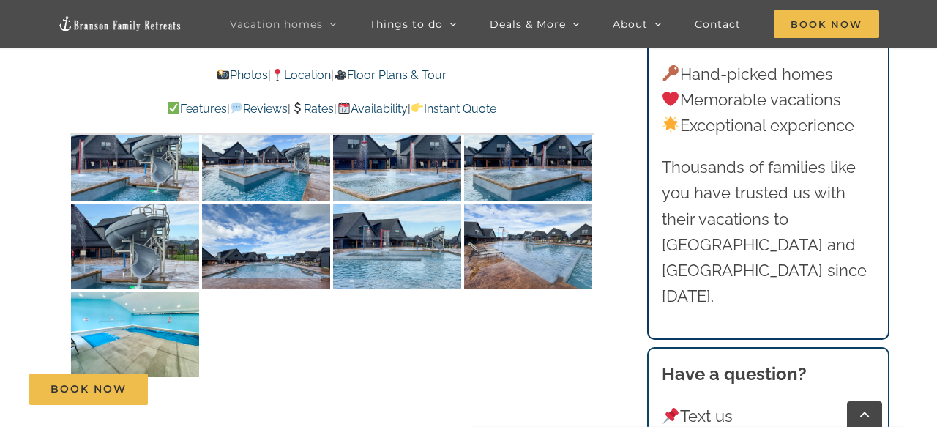
scroll to position [3491, 0]
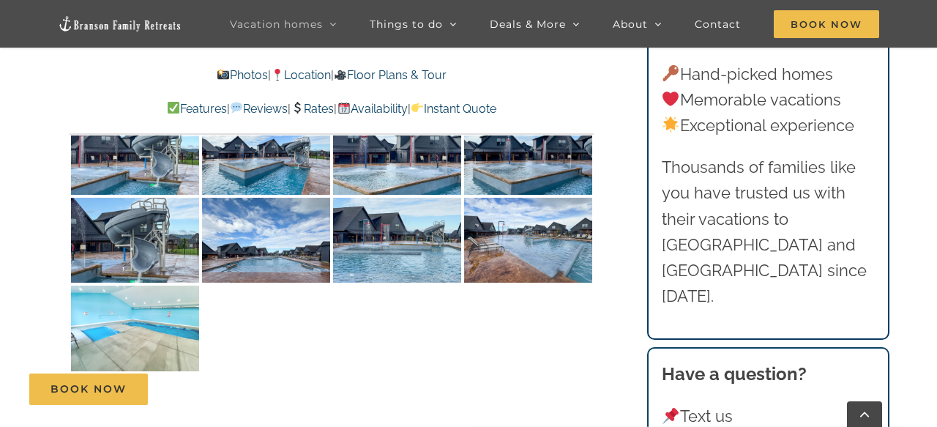
click at [139, 314] on img at bounding box center [135, 328] width 128 height 86
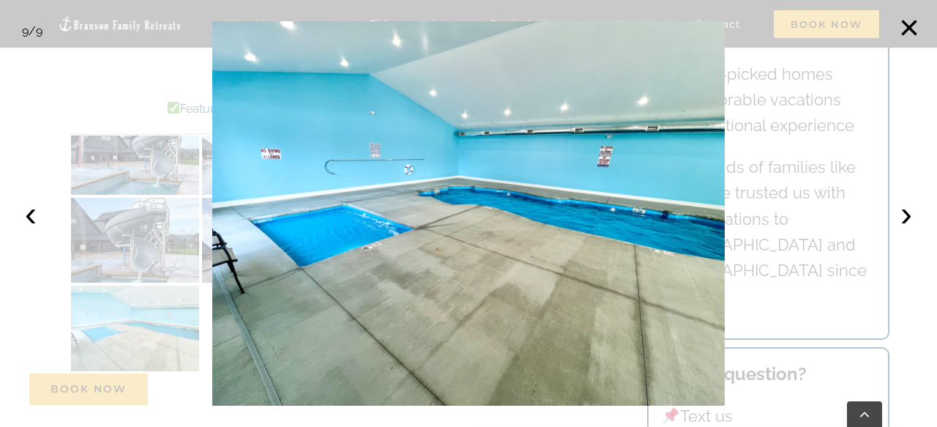
click at [121, 247] on div at bounding box center [468, 213] width 937 height 427
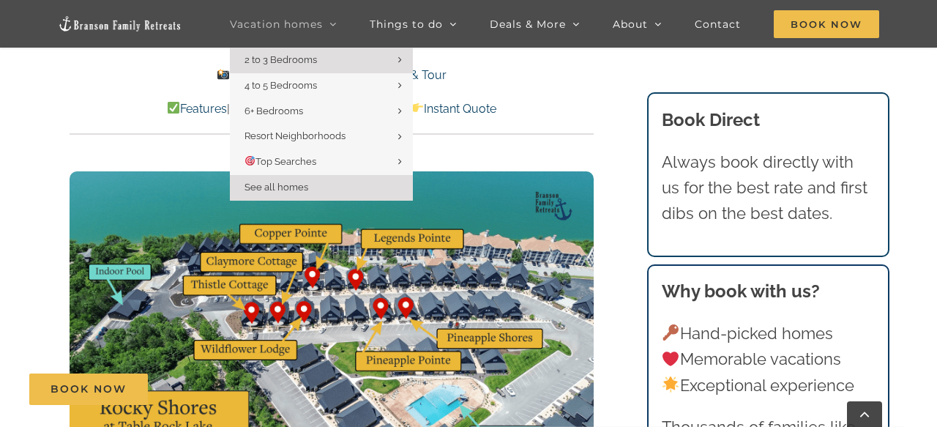
scroll to position [3744, 0]
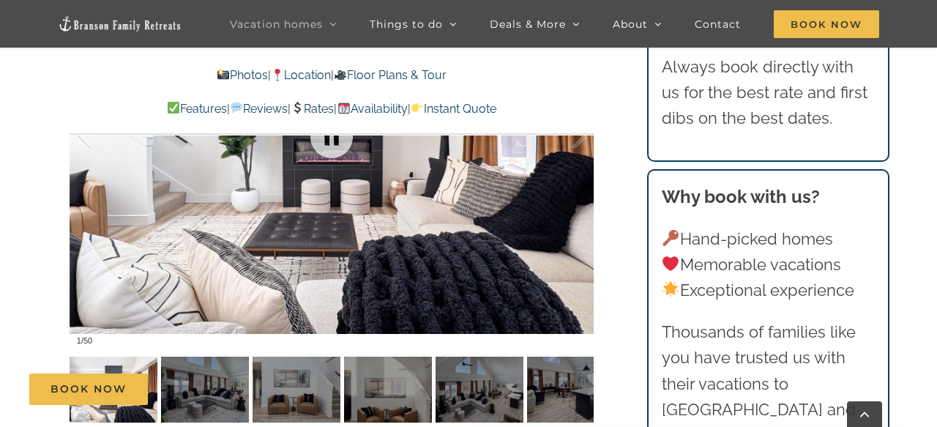
scroll to position [1089, 0]
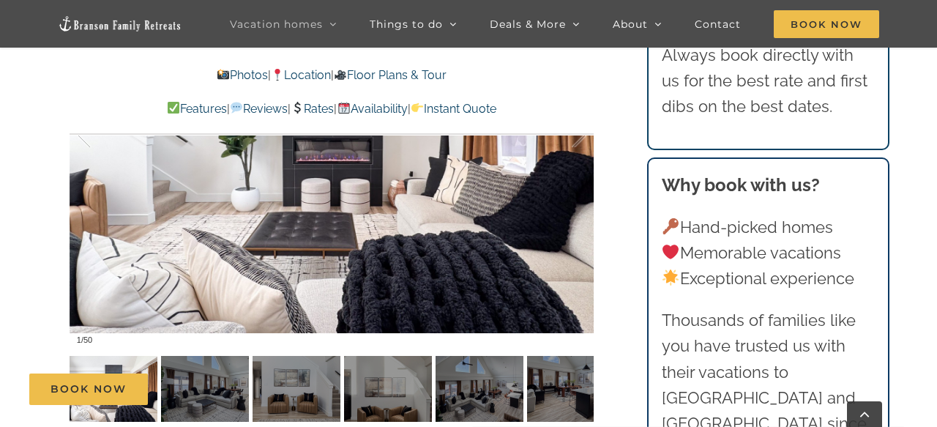
click at [206, 399] on div "Book Now" at bounding box center [479, 388] width 901 height 31
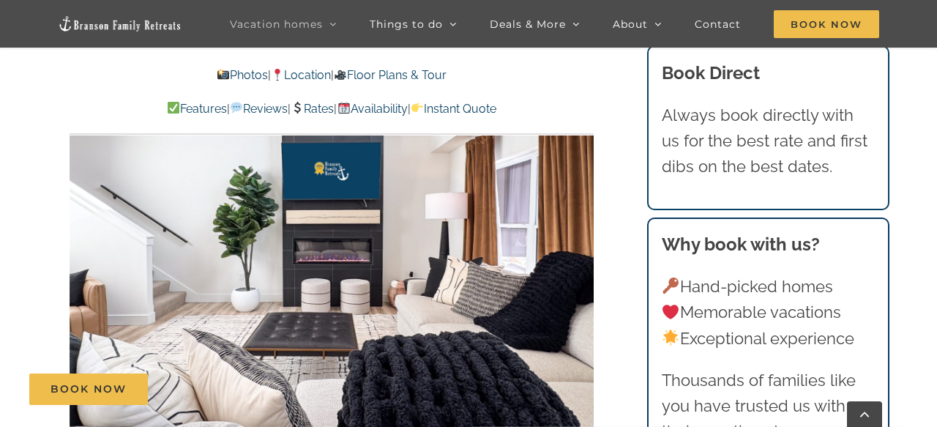
scroll to position [979, 0]
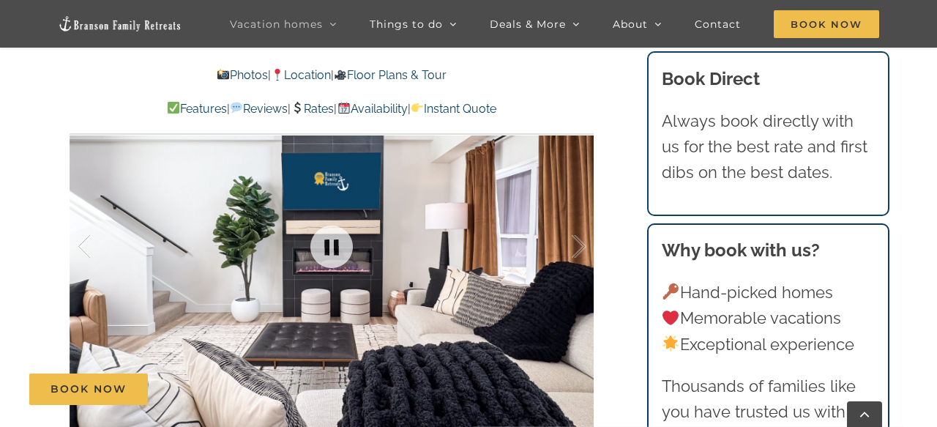
click at [580, 346] on div at bounding box center [332, 246] width 524 height 430
click at [577, 246] on div at bounding box center [563, 246] width 45 height 91
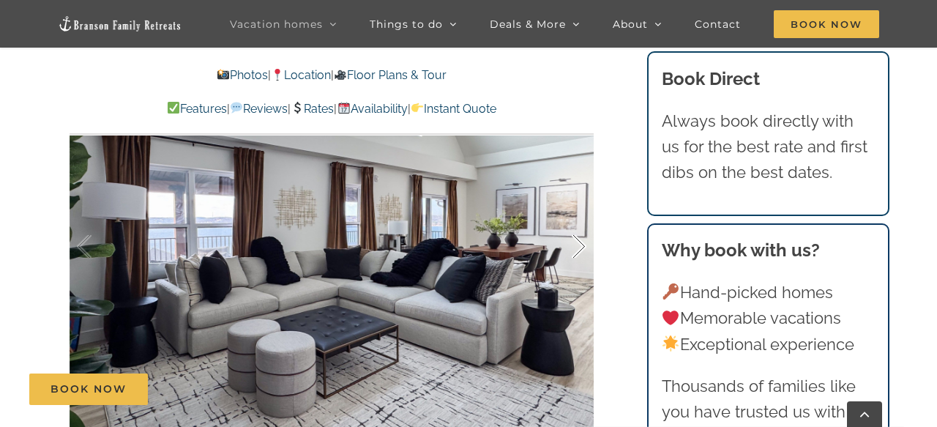
click at [577, 246] on div at bounding box center [563, 246] width 45 height 91
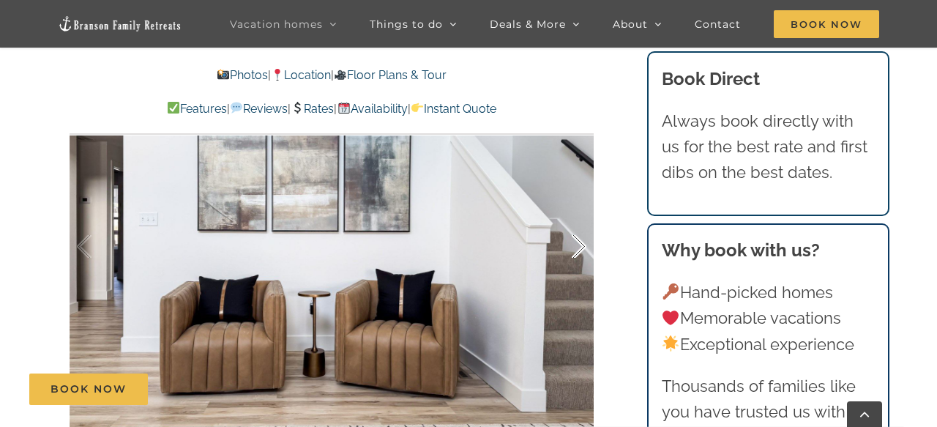
click at [577, 246] on div at bounding box center [563, 246] width 45 height 91
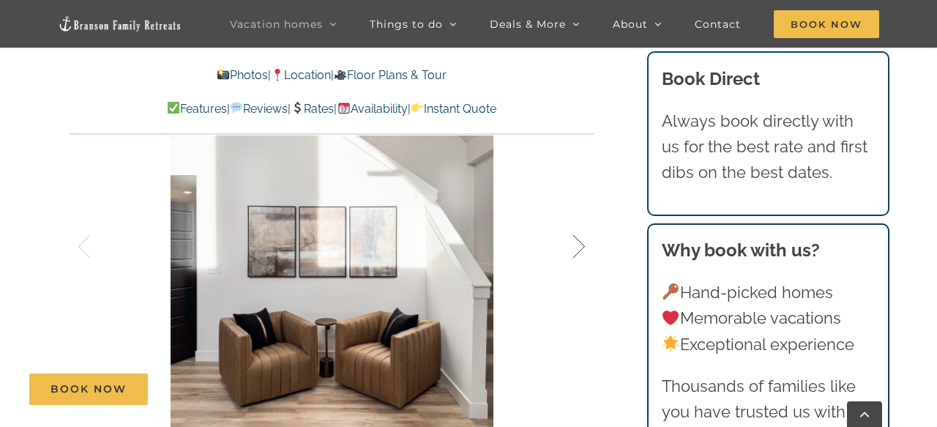
click at [577, 246] on div at bounding box center [563, 246] width 45 height 91
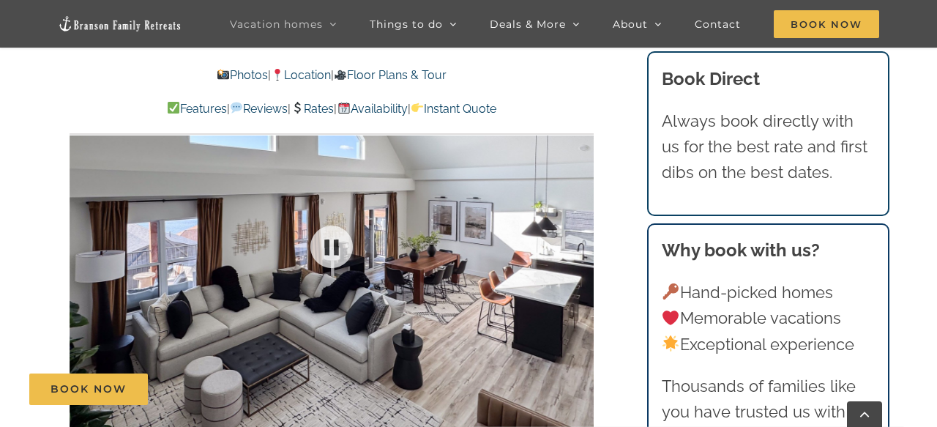
click at [577, 246] on div "5 / 50" at bounding box center [332, 246] width 524 height 430
click at [577, 246] on div at bounding box center [563, 246] width 45 height 91
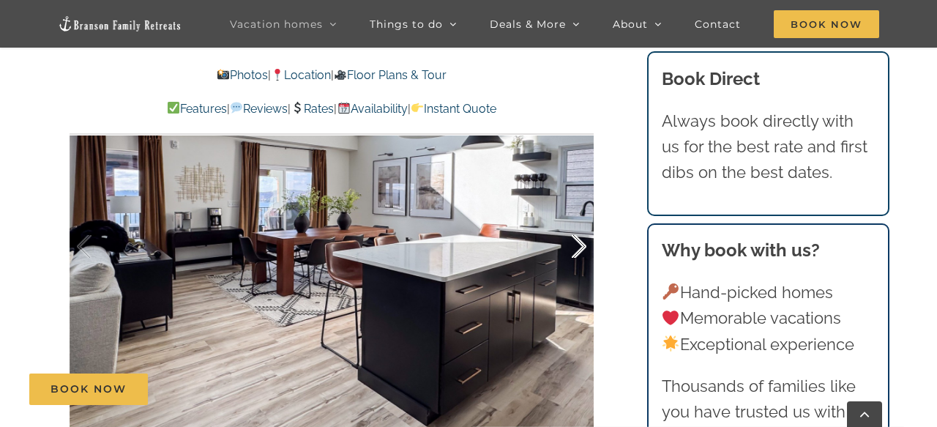
click at [577, 246] on div at bounding box center [563, 246] width 45 height 91
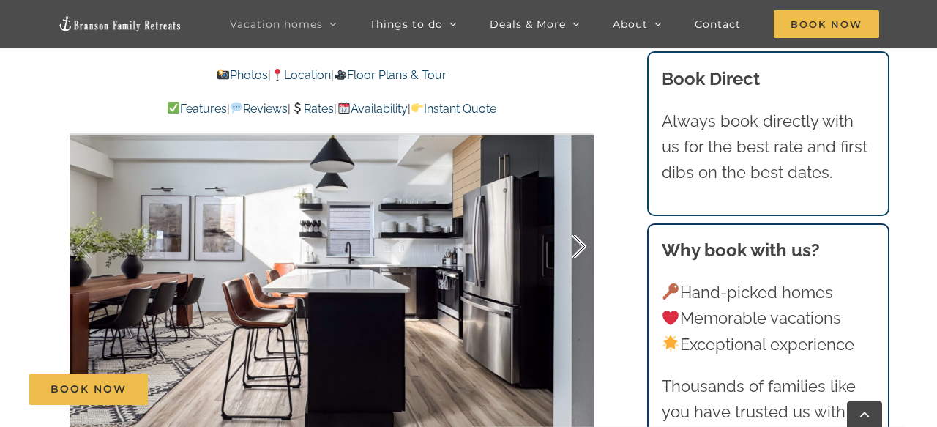
click at [577, 246] on div at bounding box center [563, 246] width 45 height 91
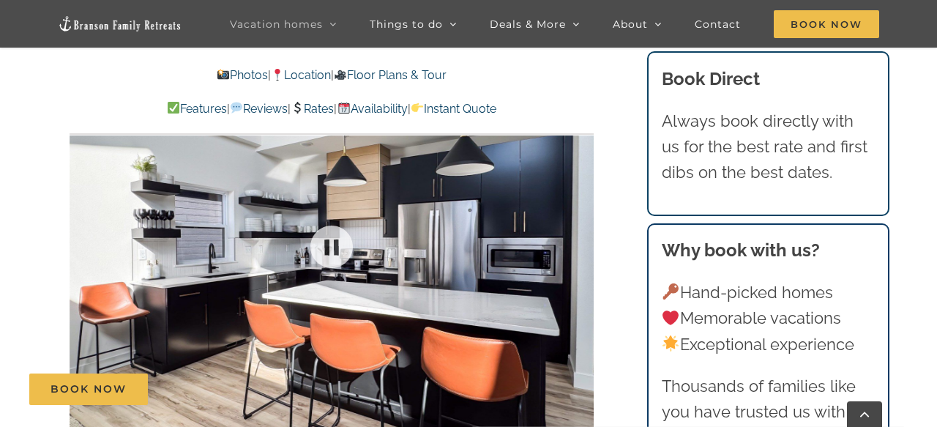
click at [577, 246] on div at bounding box center [332, 246] width 524 height 430
click at [577, 246] on div at bounding box center [563, 246] width 45 height 91
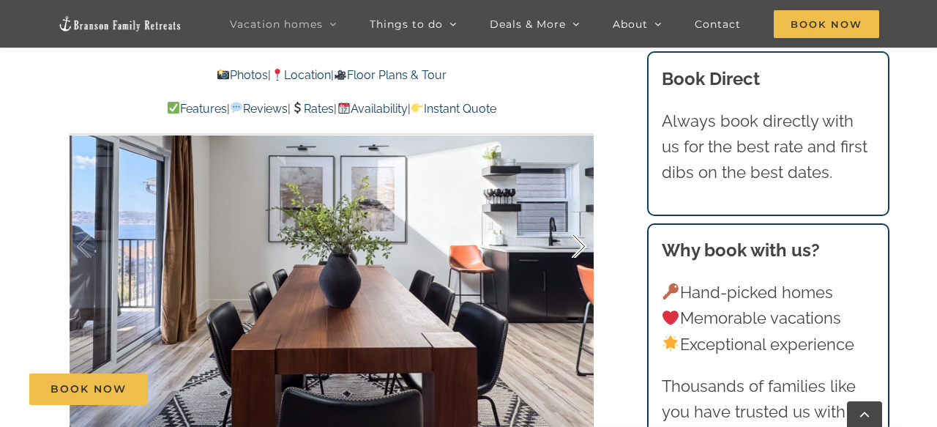
click at [577, 246] on div at bounding box center [563, 246] width 45 height 91
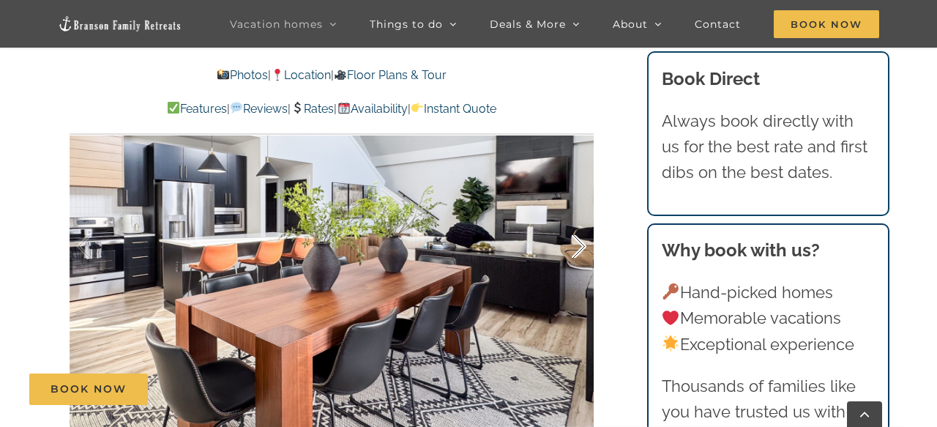
click at [577, 246] on div at bounding box center [563, 246] width 45 height 91
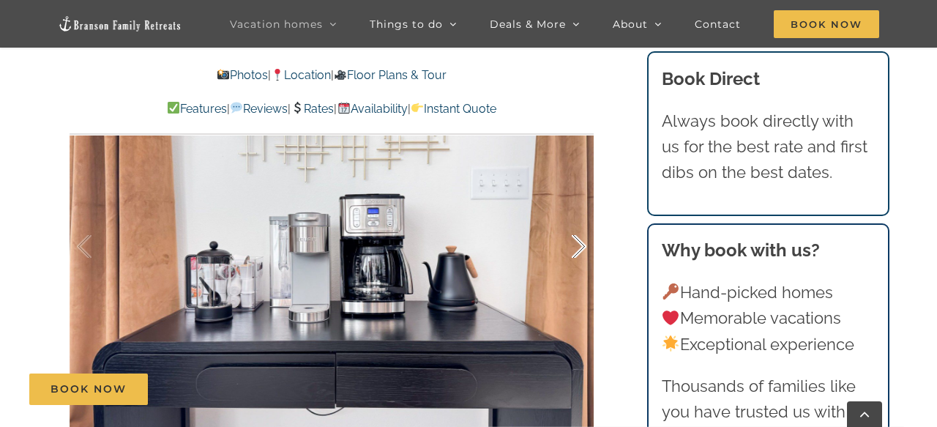
click at [577, 246] on div at bounding box center [563, 246] width 45 height 91
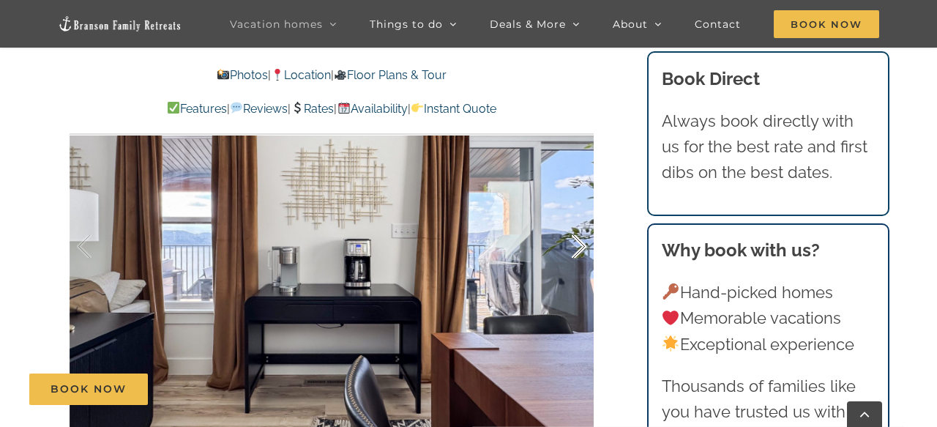
click at [577, 246] on div at bounding box center [563, 246] width 45 height 91
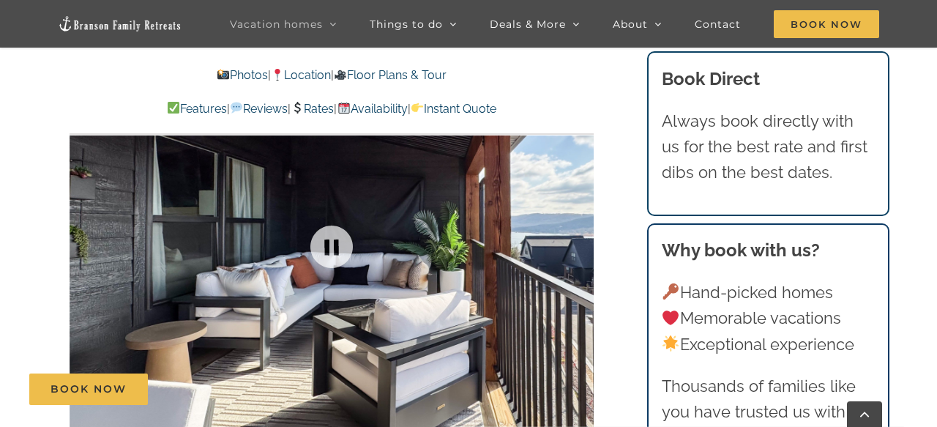
click at [577, 246] on div at bounding box center [332, 246] width 524 height 430
click at [577, 246] on div at bounding box center [563, 246] width 45 height 91
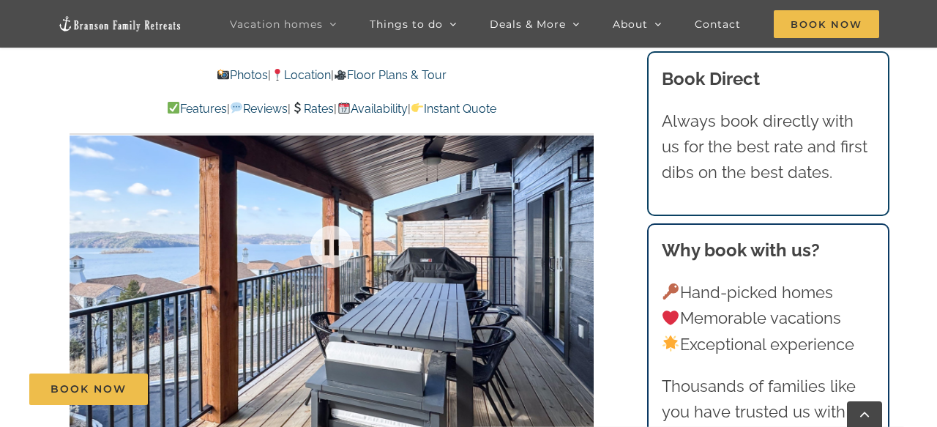
click at [577, 246] on div at bounding box center [332, 246] width 524 height 430
click at [577, 246] on div at bounding box center [563, 246] width 45 height 91
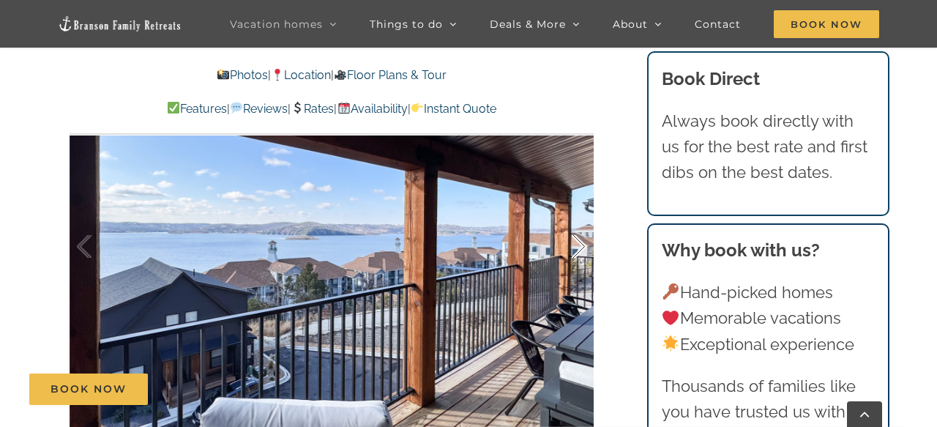
click at [577, 246] on div at bounding box center [563, 246] width 45 height 91
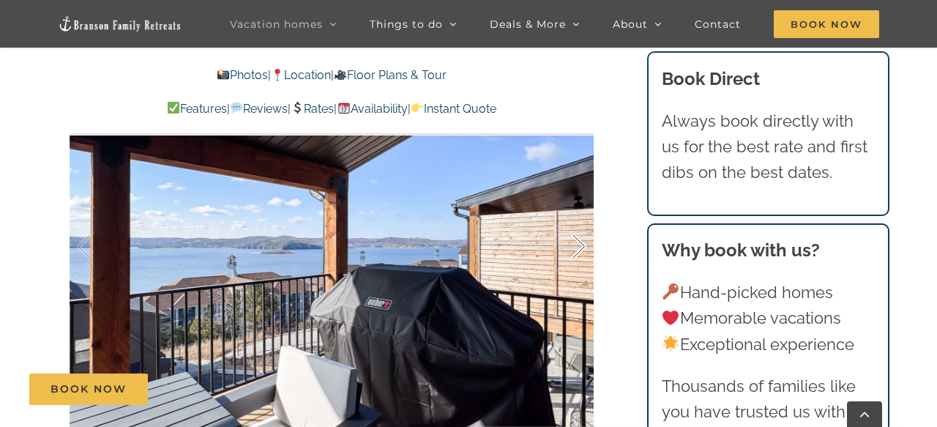
click at [577, 246] on div at bounding box center [563, 246] width 45 height 91
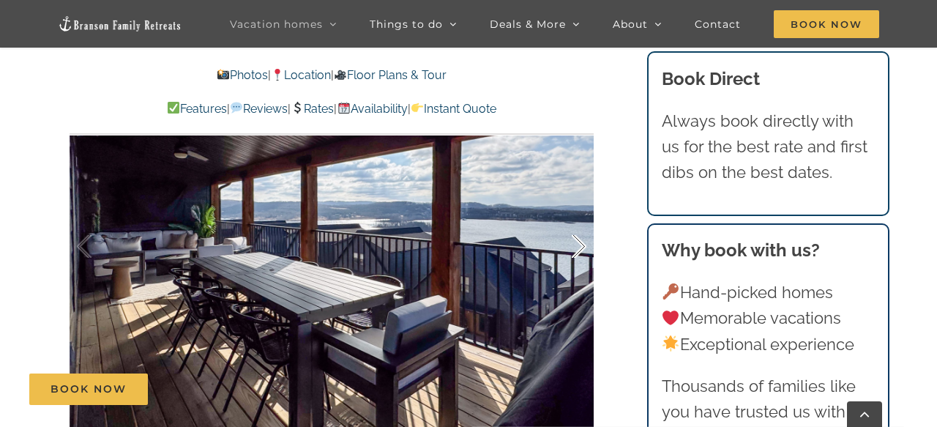
click at [577, 249] on div at bounding box center [563, 246] width 45 height 91
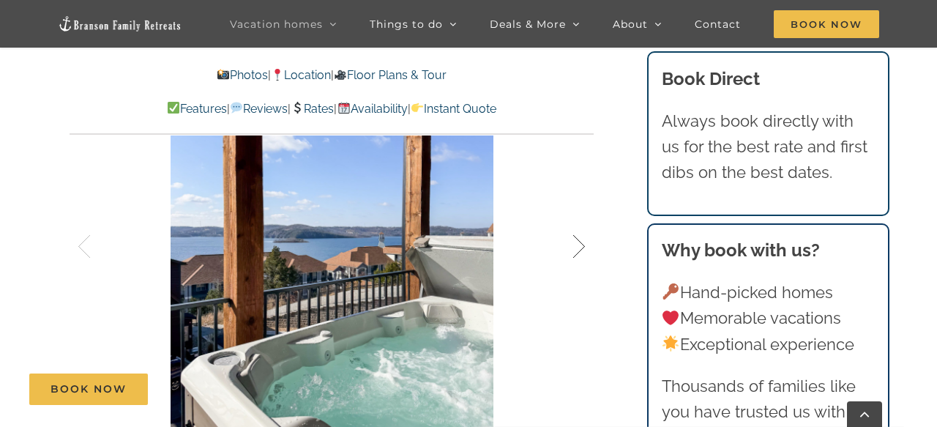
click at [576, 245] on div at bounding box center [563, 246] width 45 height 91
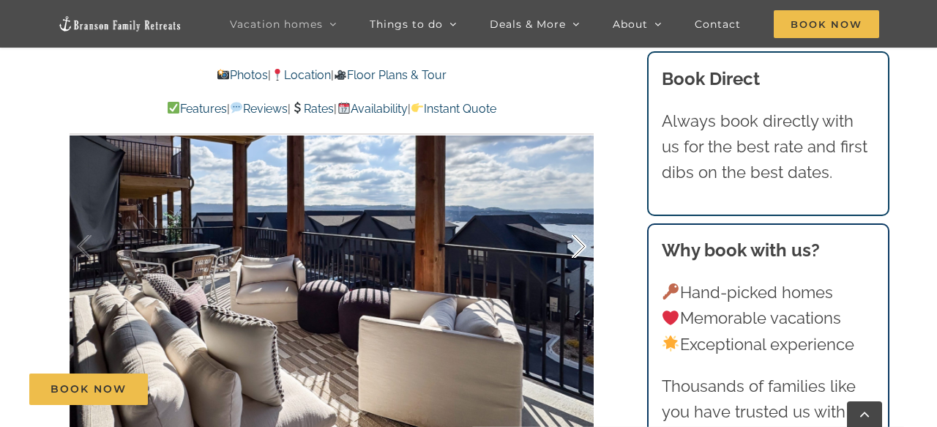
click at [580, 251] on div at bounding box center [563, 246] width 45 height 91
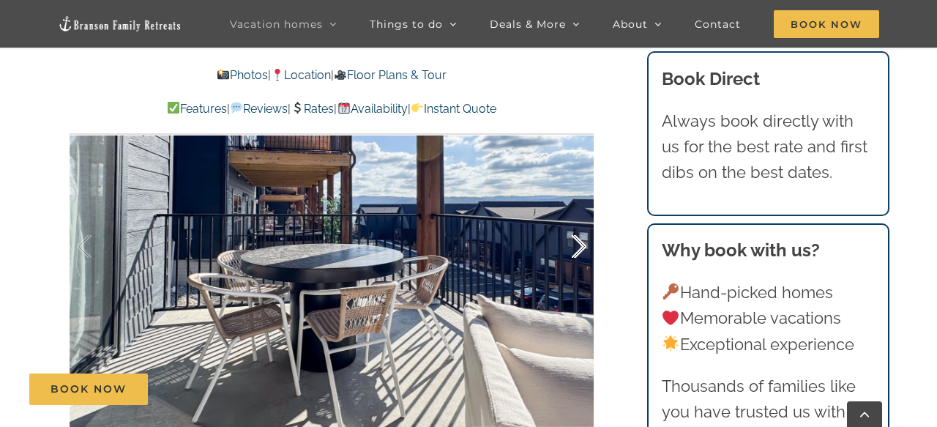
click at [580, 251] on div at bounding box center [563, 246] width 45 height 91
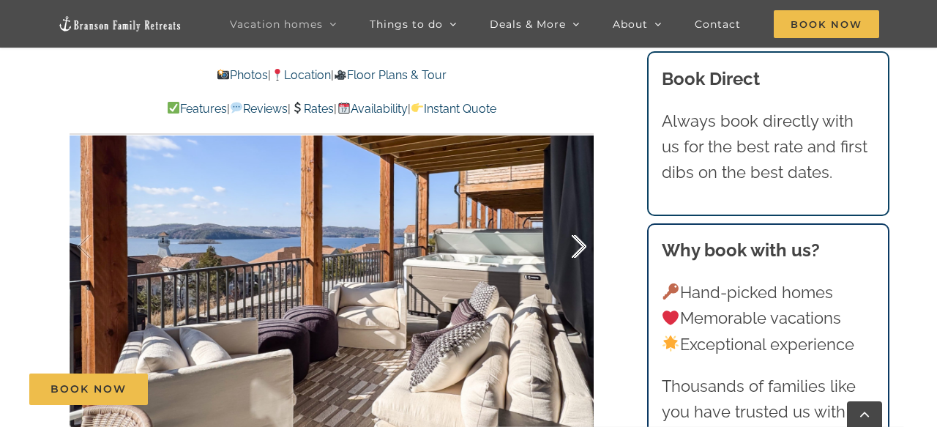
click at [580, 252] on div at bounding box center [563, 246] width 45 height 91
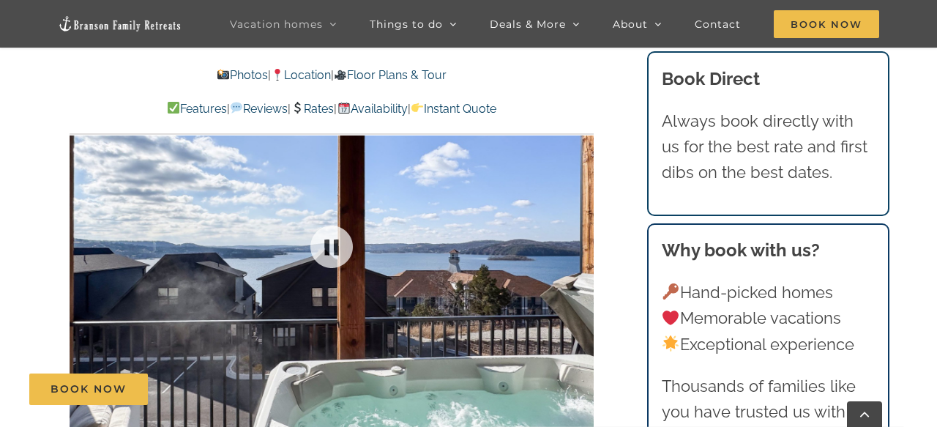
click at [580, 252] on div at bounding box center [332, 246] width 524 height 430
click at [580, 252] on div at bounding box center [563, 246] width 45 height 91
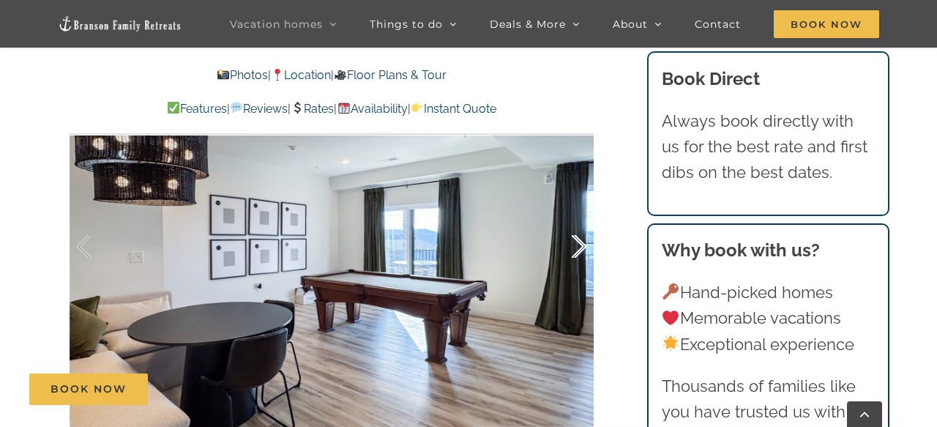
click at [580, 253] on div at bounding box center [563, 246] width 45 height 91
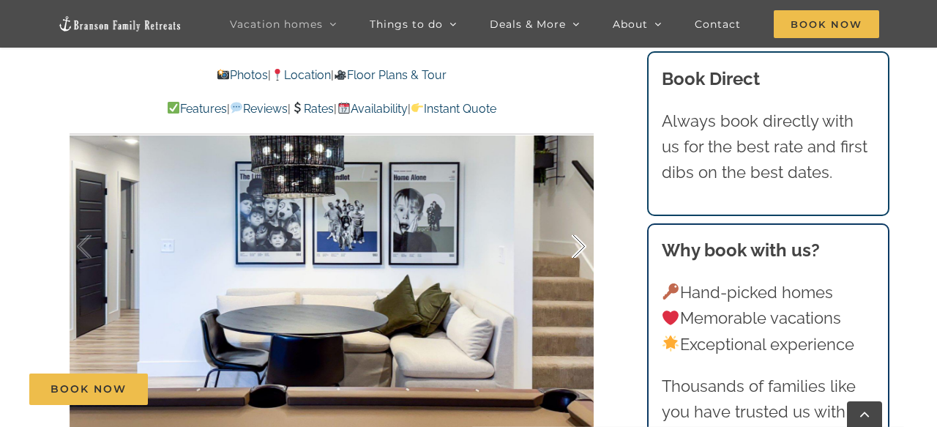
click at [580, 253] on div at bounding box center [563, 246] width 45 height 91
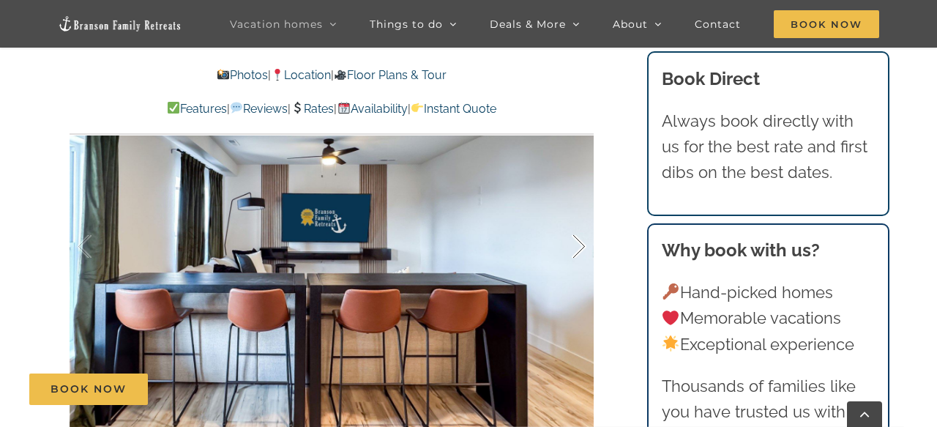
click at [580, 253] on div at bounding box center [563, 246] width 45 height 91
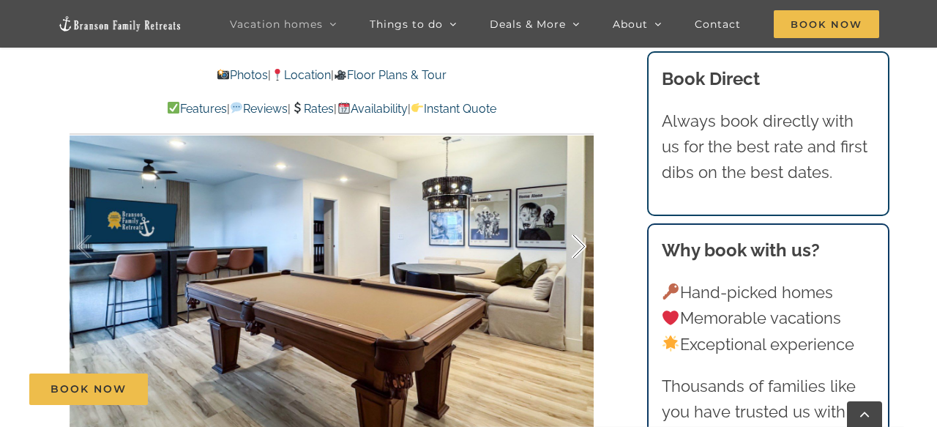
click at [581, 243] on div at bounding box center [563, 246] width 45 height 91
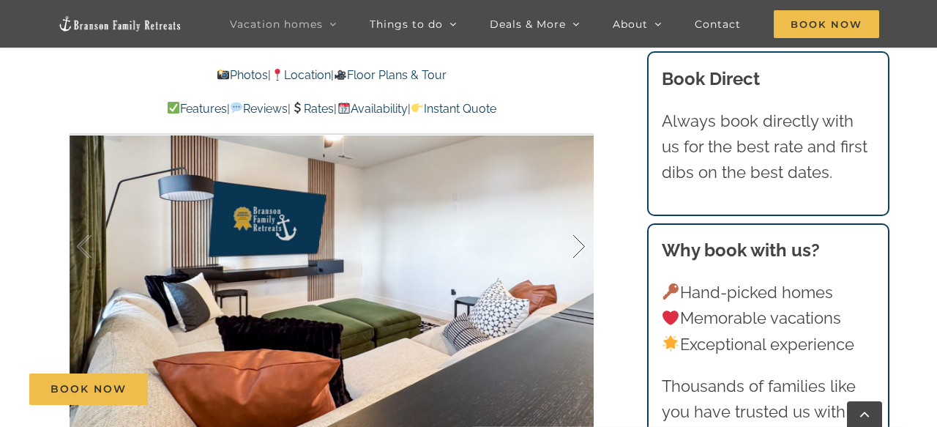
click at [581, 243] on div at bounding box center [563, 246] width 45 height 91
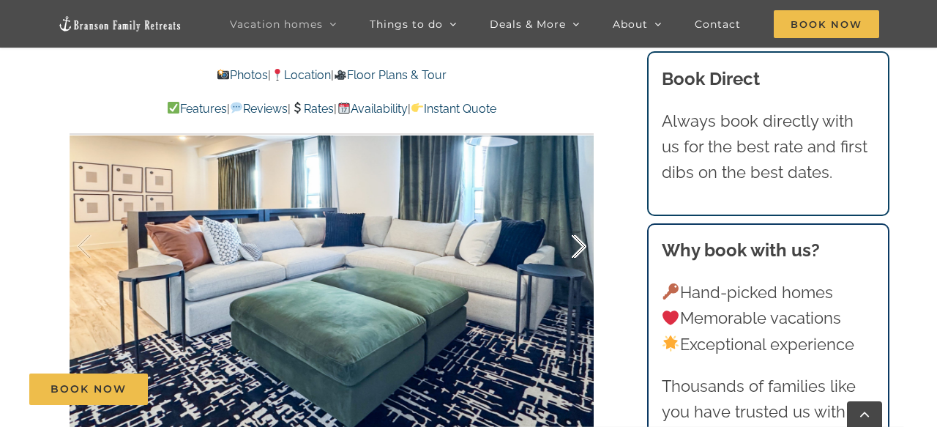
click at [581, 243] on div at bounding box center [563, 246] width 45 height 91
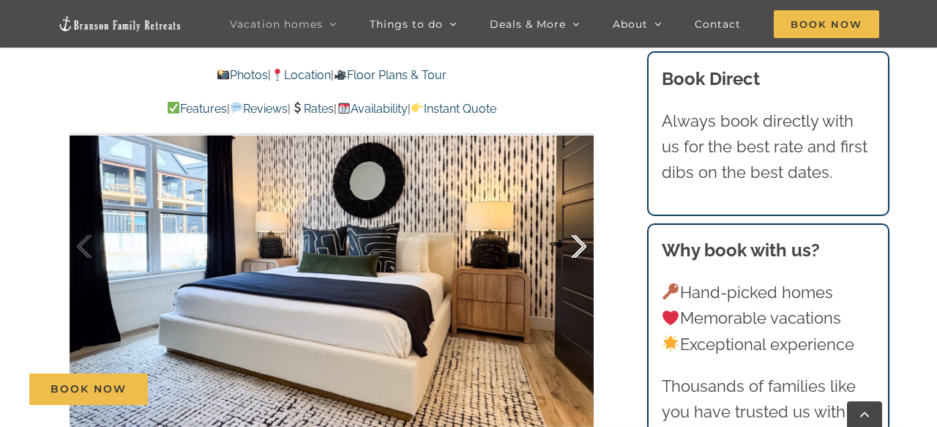
click at [581, 243] on div at bounding box center [563, 246] width 45 height 91
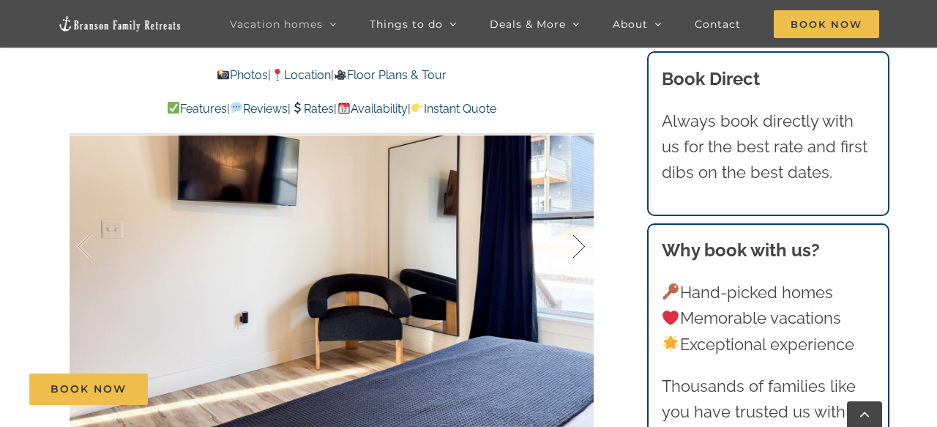
click at [581, 243] on div at bounding box center [563, 246] width 45 height 91
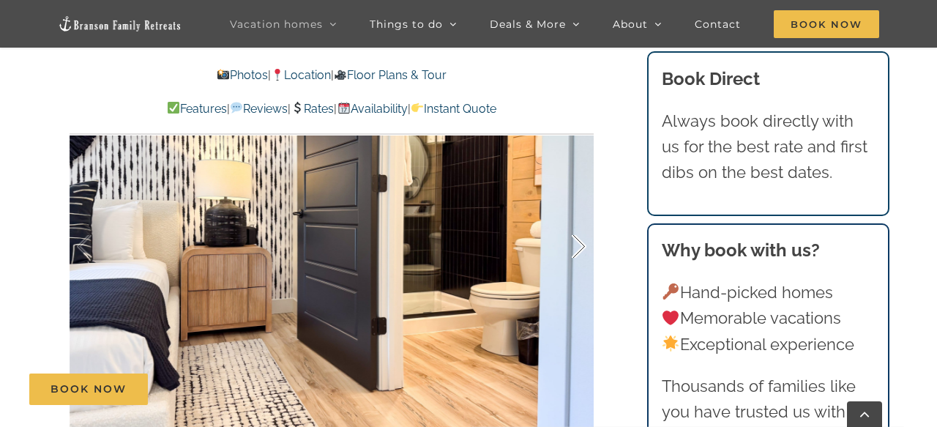
click at [581, 243] on div at bounding box center [563, 246] width 45 height 91
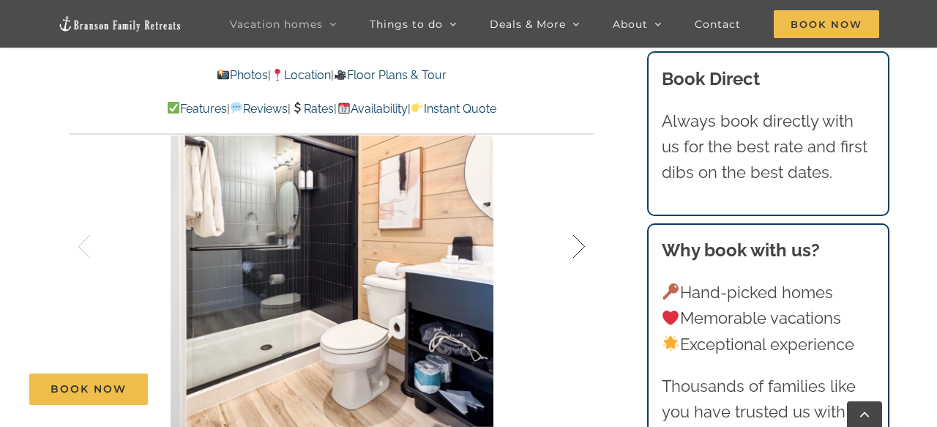
click at [581, 243] on div at bounding box center [563, 246] width 45 height 91
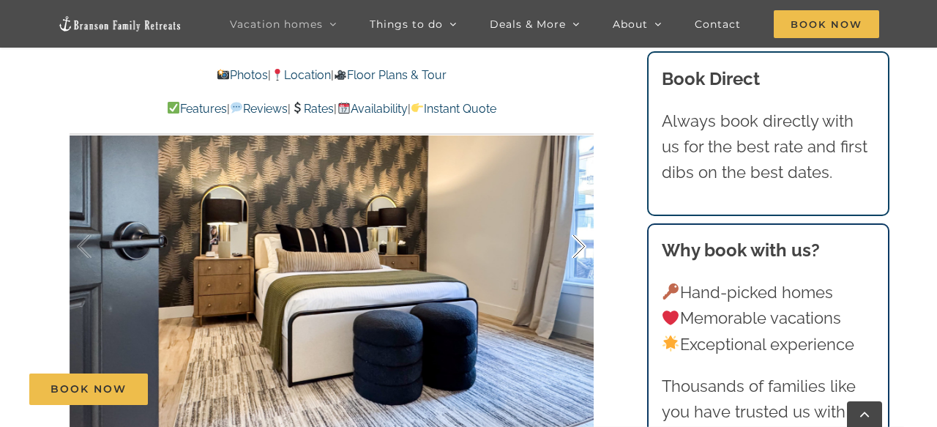
click at [581, 243] on div at bounding box center [563, 246] width 45 height 91
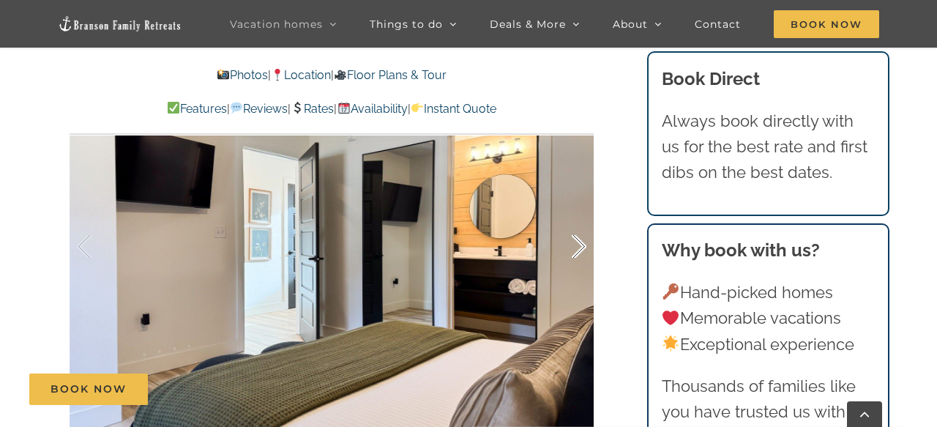
click at [581, 243] on div at bounding box center [563, 246] width 45 height 91
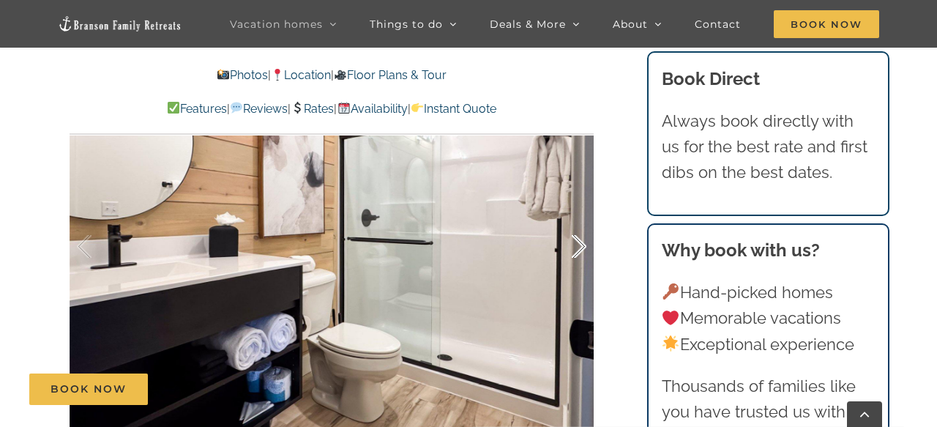
click at [581, 243] on div at bounding box center [563, 246] width 45 height 91
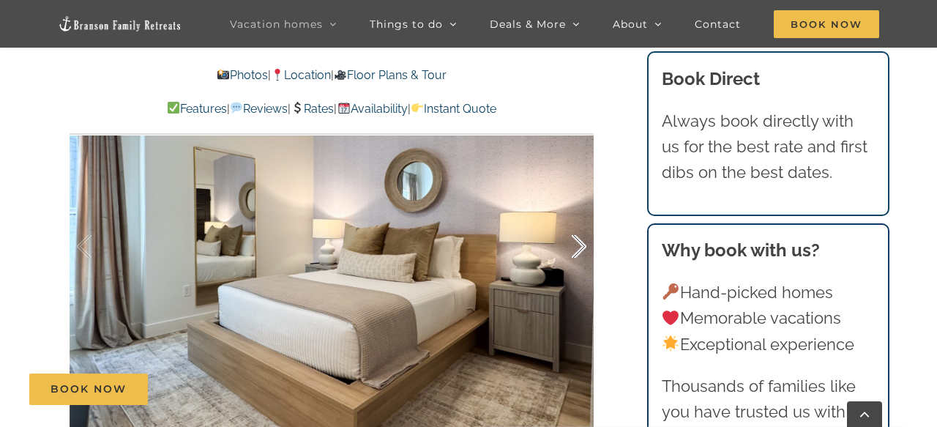
click at [581, 243] on div at bounding box center [563, 246] width 45 height 91
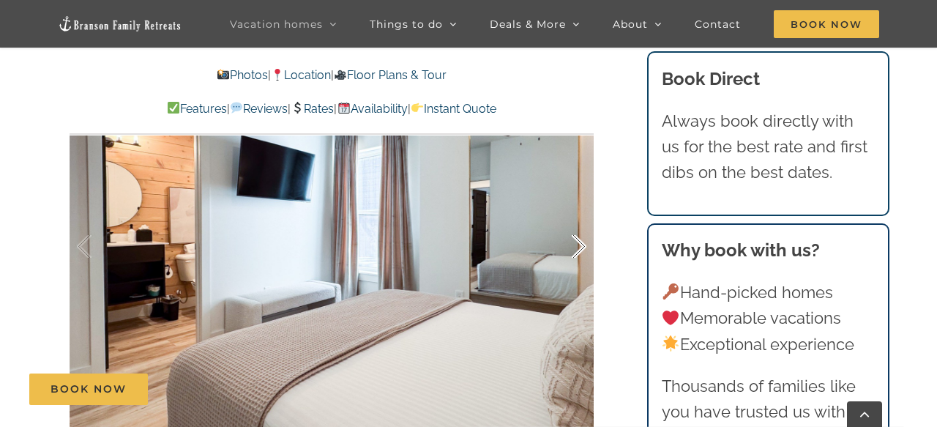
click at [581, 243] on div at bounding box center [563, 246] width 45 height 91
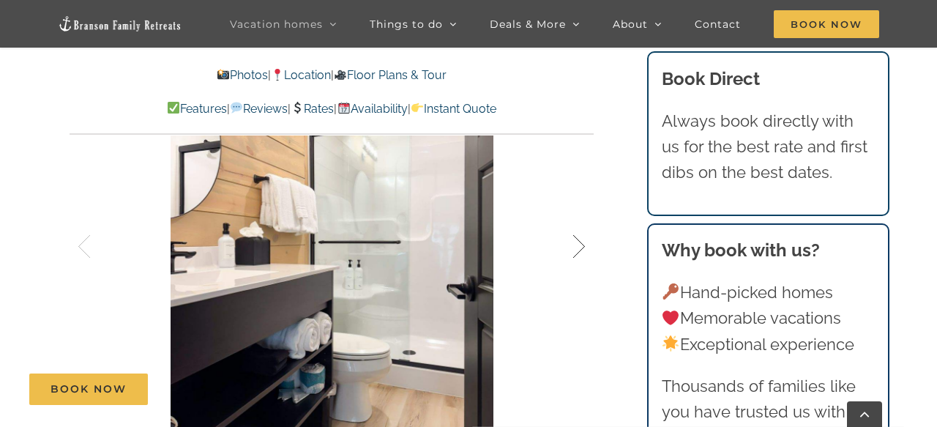
click at [581, 243] on div at bounding box center [563, 246] width 45 height 91
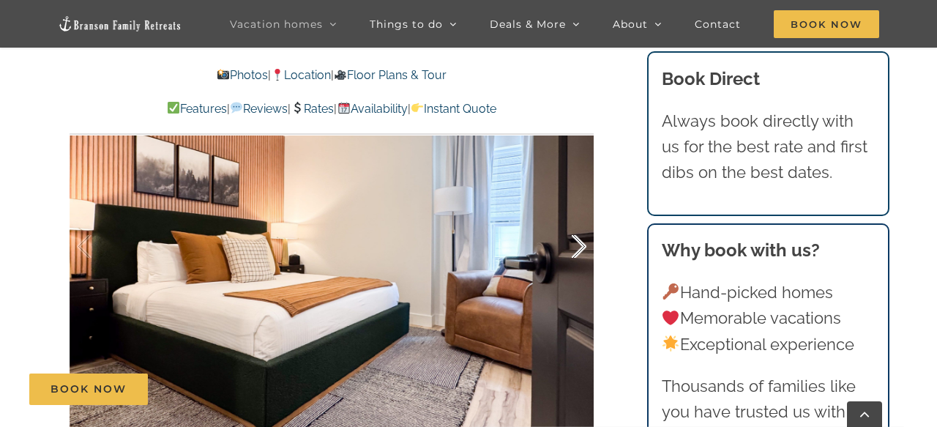
click at [581, 243] on div at bounding box center [563, 246] width 45 height 91
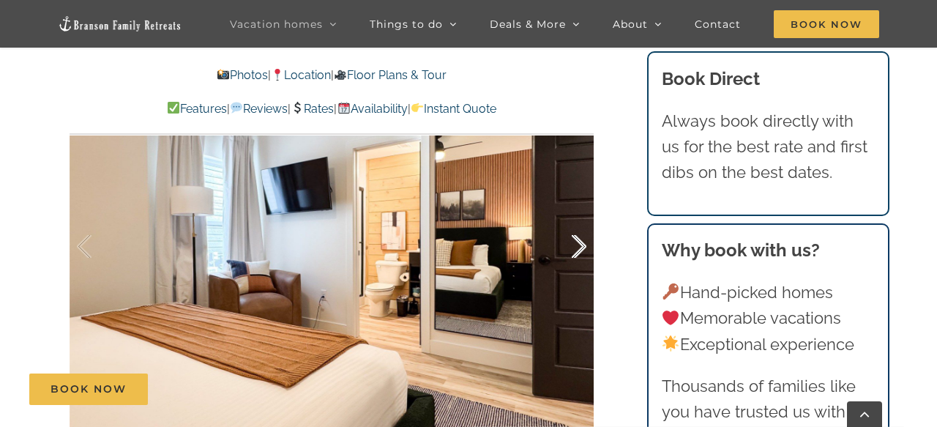
click at [581, 243] on div at bounding box center [563, 246] width 45 height 91
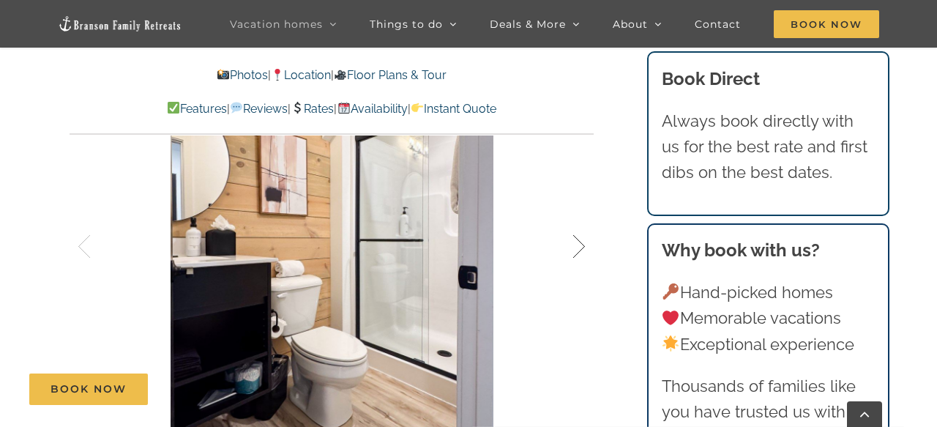
click at [581, 243] on div at bounding box center [563, 246] width 45 height 91
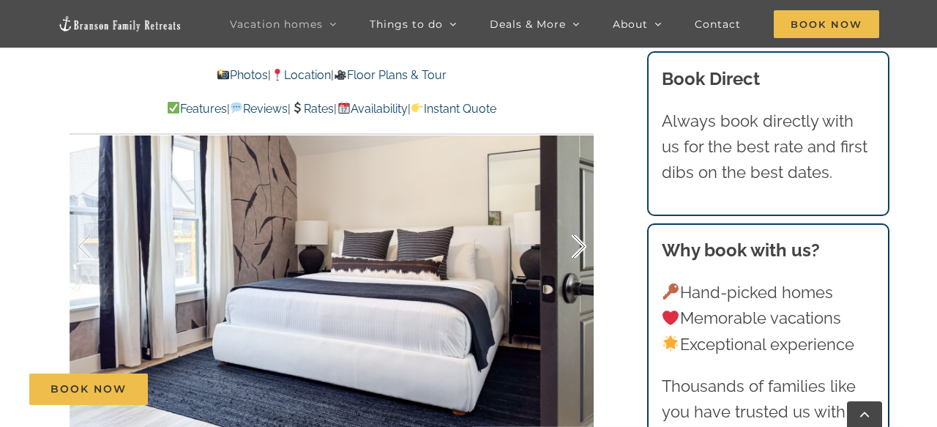
click at [581, 243] on div at bounding box center [563, 246] width 45 height 91
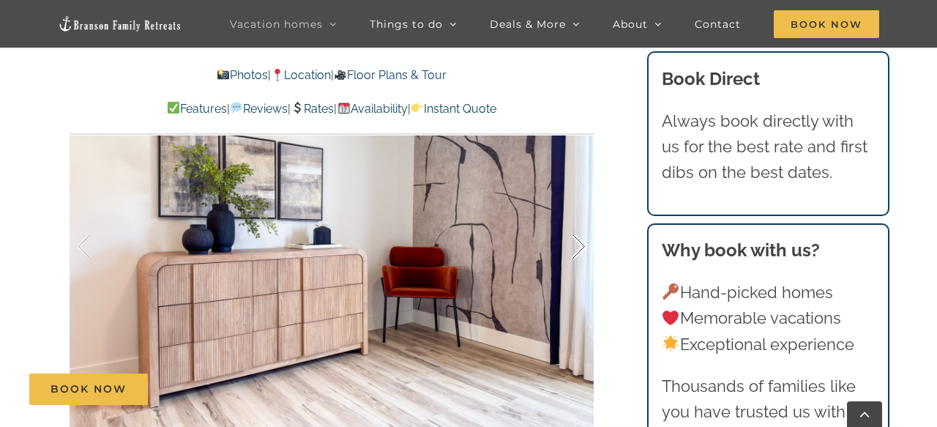
click at [581, 243] on div at bounding box center [563, 246] width 45 height 91
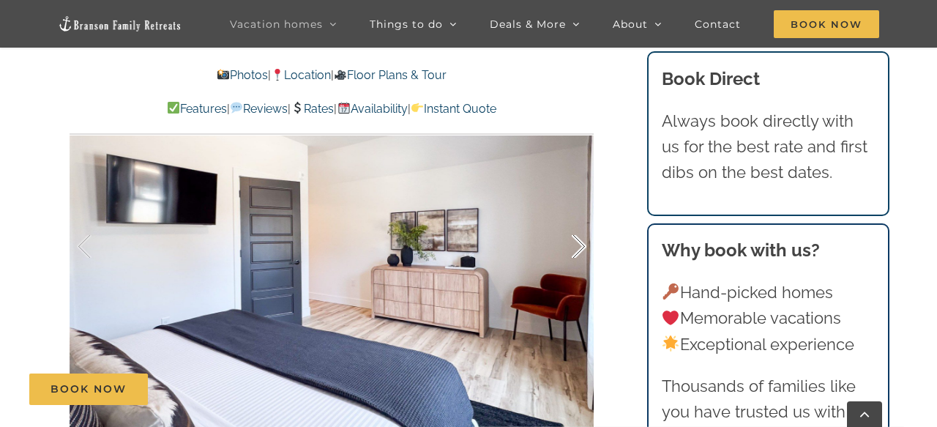
click at [581, 243] on div at bounding box center [563, 246] width 45 height 91
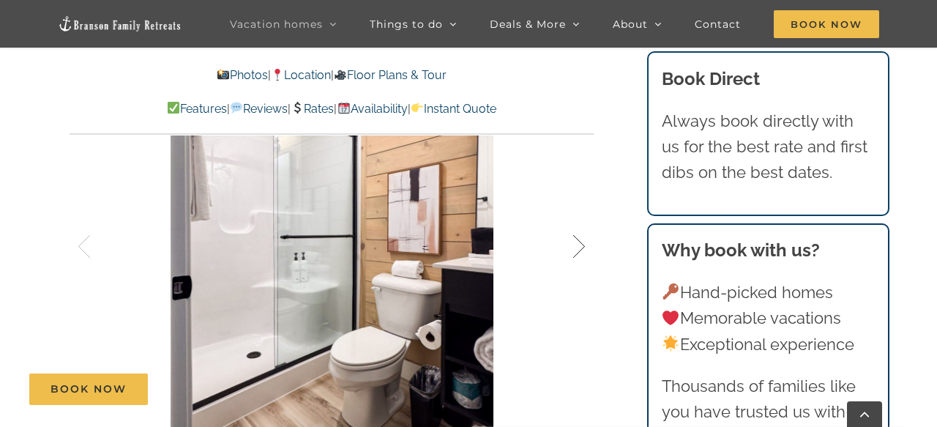
click at [581, 243] on div at bounding box center [563, 246] width 45 height 91
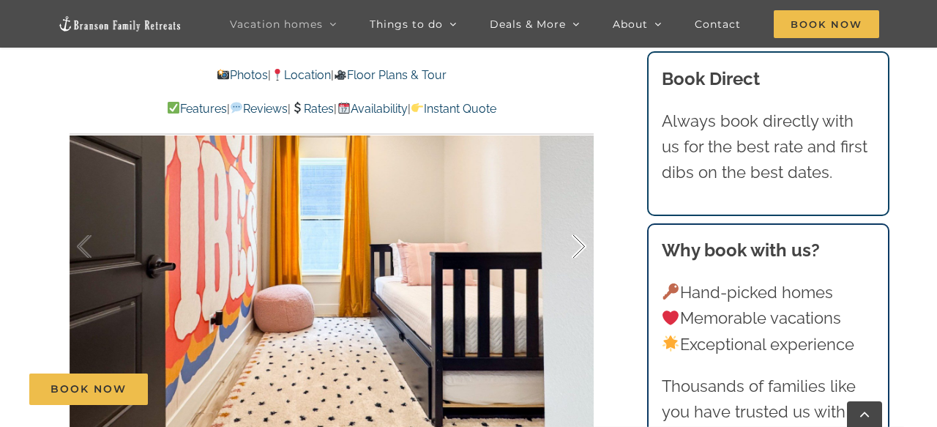
click at [581, 243] on div at bounding box center [563, 246] width 45 height 91
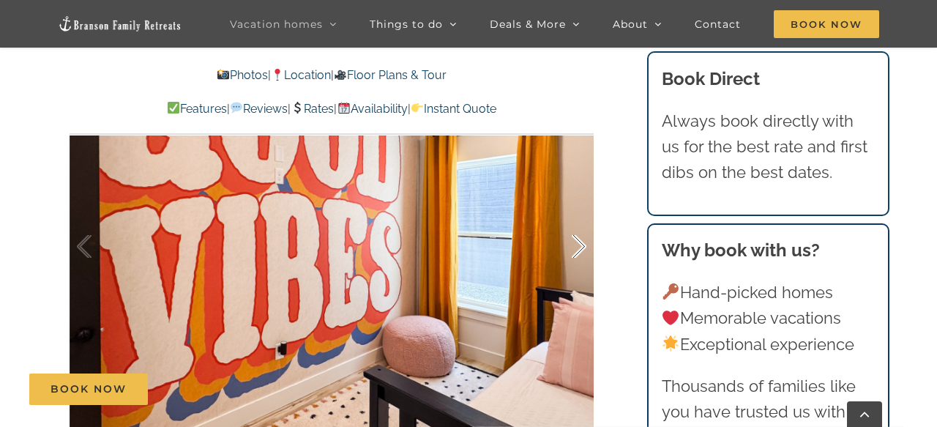
click at [581, 243] on div at bounding box center [563, 246] width 45 height 91
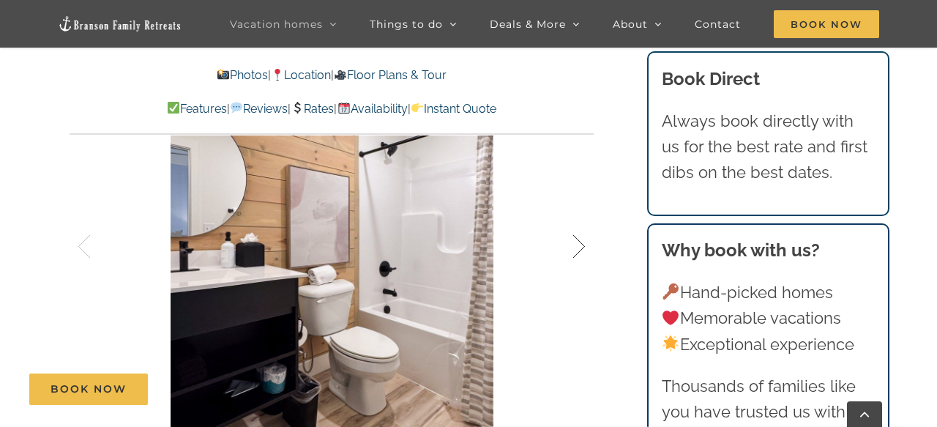
click at [581, 243] on div at bounding box center [563, 246] width 45 height 91
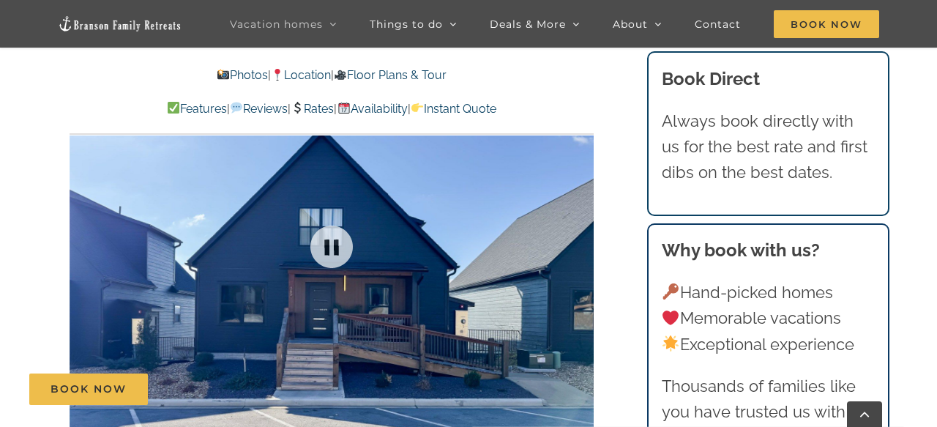
click at [581, 243] on div "49 / 50" at bounding box center [332, 246] width 524 height 430
click at [581, 243] on div at bounding box center [563, 246] width 45 height 91
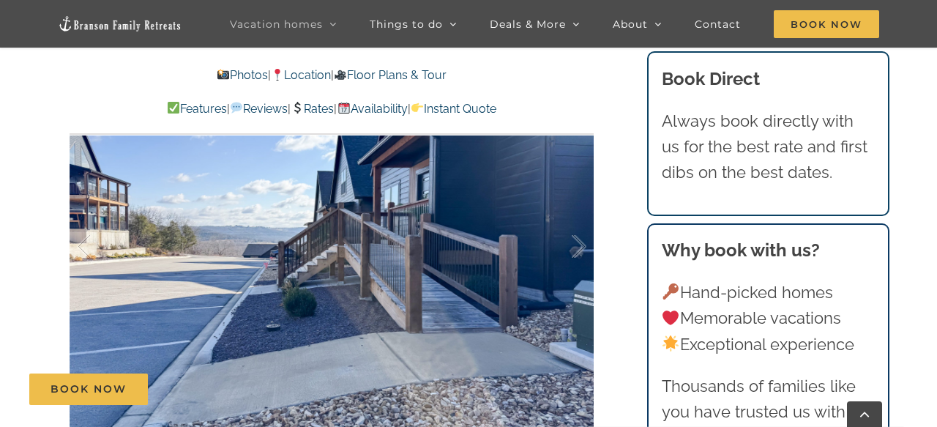
click at [581, 243] on div at bounding box center [563, 246] width 45 height 91
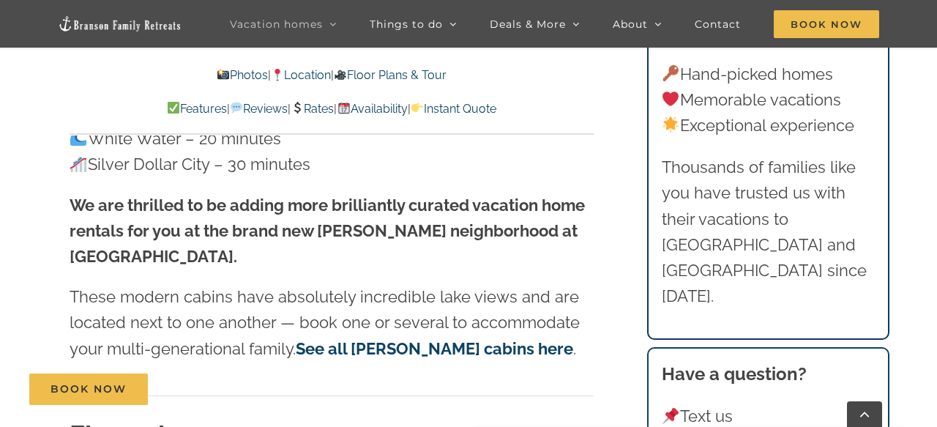
scroll to position [4307, 0]
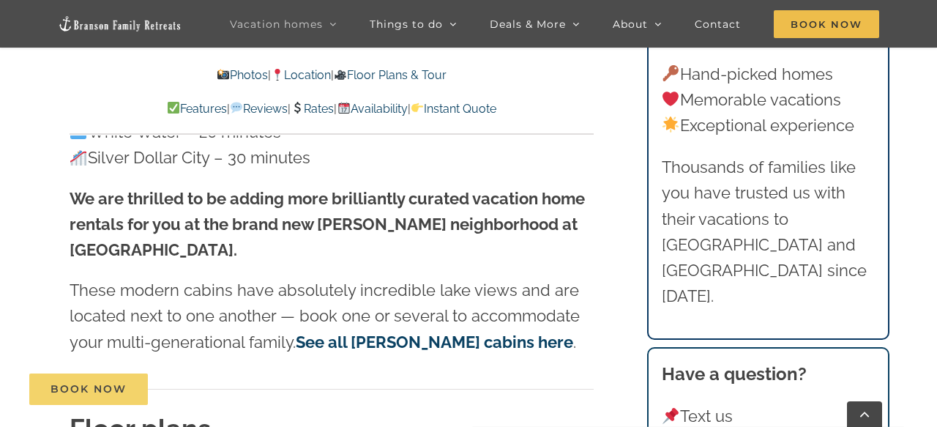
click at [104, 392] on span "Book Now" at bounding box center [89, 389] width 76 height 12
